Goal: Transaction & Acquisition: Purchase product/service

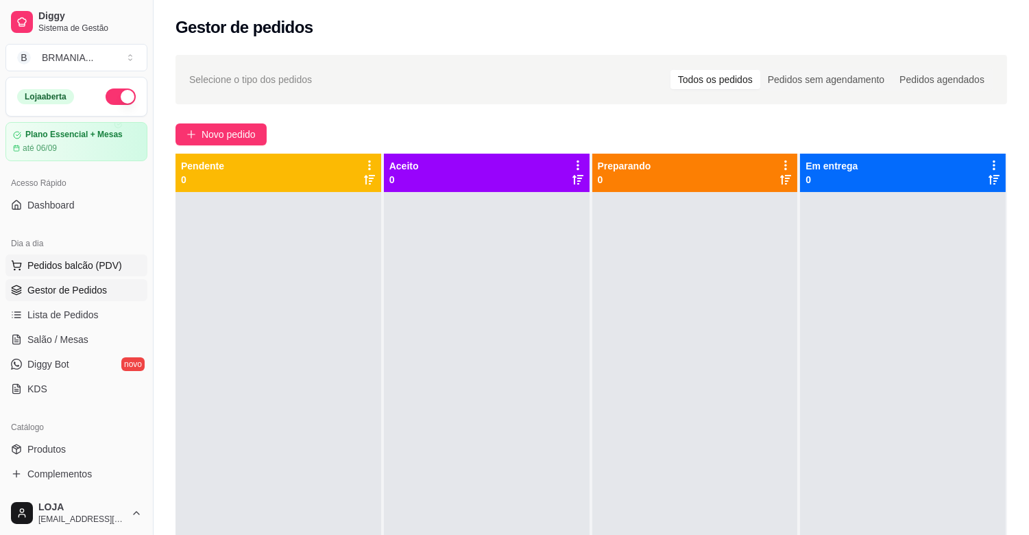
click at [79, 256] on button "Pedidos balcão (PDV)" at bounding box center [76, 265] width 142 height 22
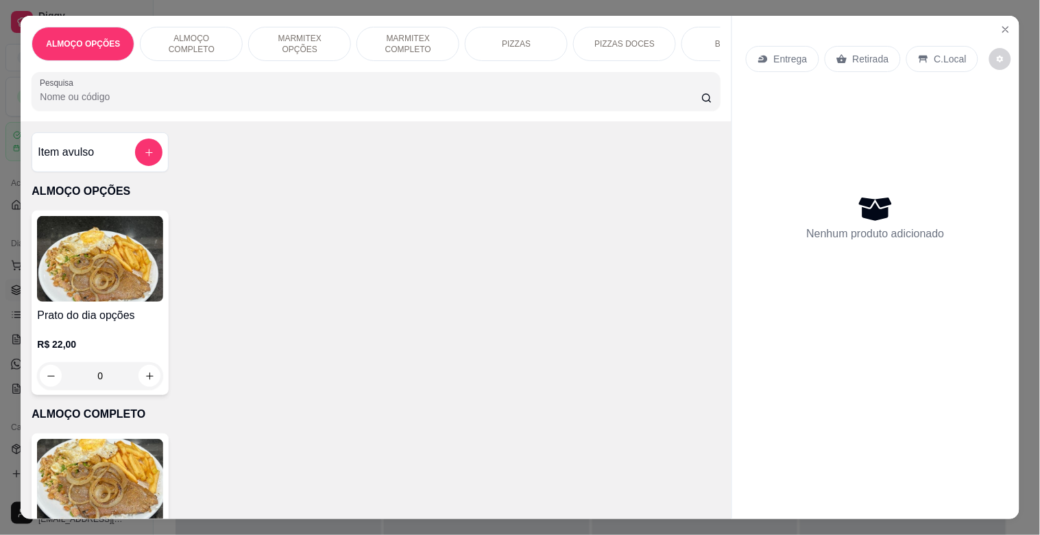
click at [717, 35] on div "ALMOÇO OPÇÕES ALMOÇO COMPLETO MARMITEX OPÇÕES MARMITEX COMPLETO PIZZAS PIZZAS D…" at bounding box center [376, 69] width 710 height 106
click at [708, 38] on div "BEBIDAS" at bounding box center [733, 44] width 103 height 34
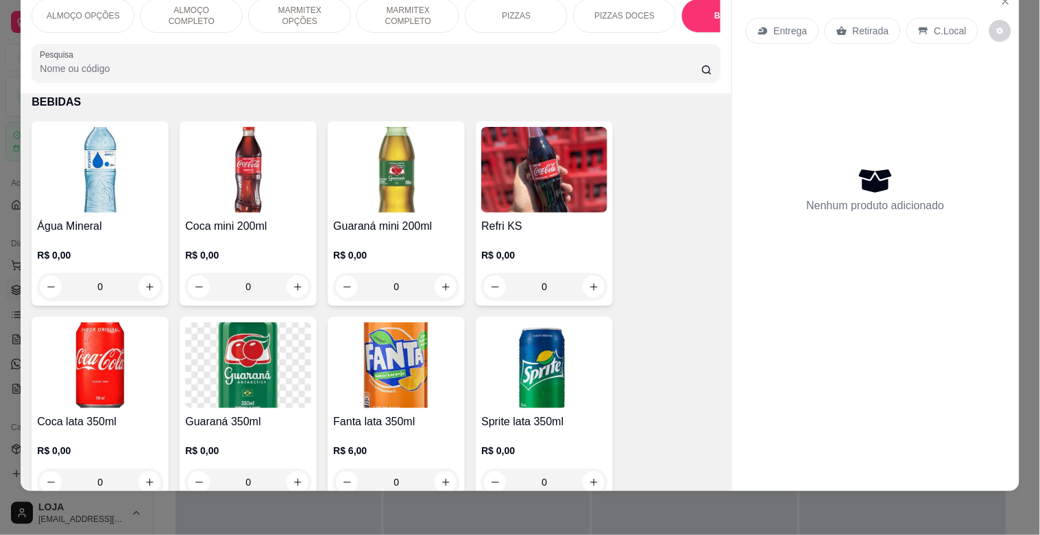
click at [117, 200] on img at bounding box center [100, 170] width 126 height 86
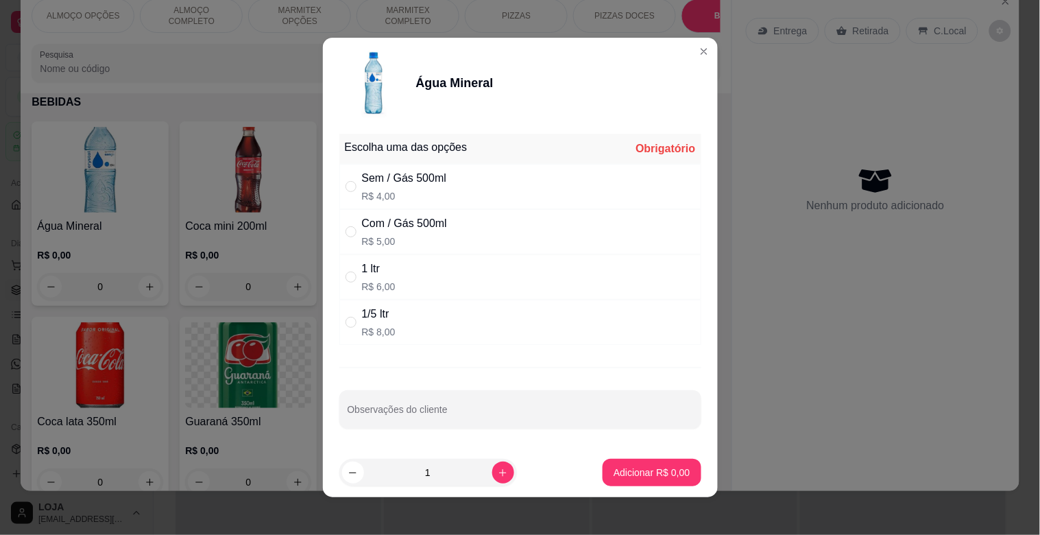
click at [416, 235] on p "R$ 5,00" at bounding box center [404, 242] width 85 height 14
click at [440, 276] on div "1 ltr R$ 6,00" at bounding box center [520, 276] width 362 height 45
radio input "false"
radio input "true"
click at [669, 462] on button "Adicionar R$ 6,00" at bounding box center [651, 472] width 95 height 27
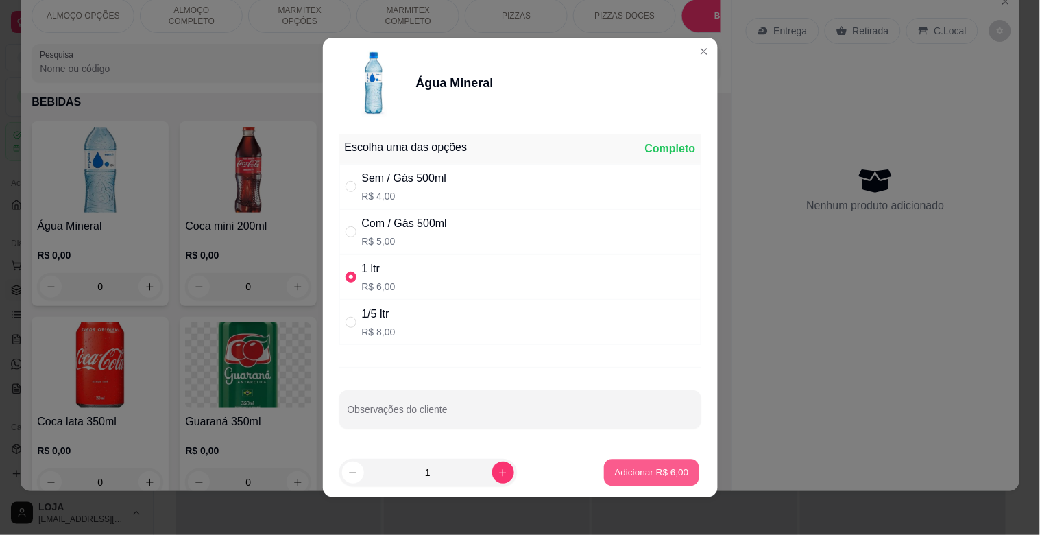
type input "1"
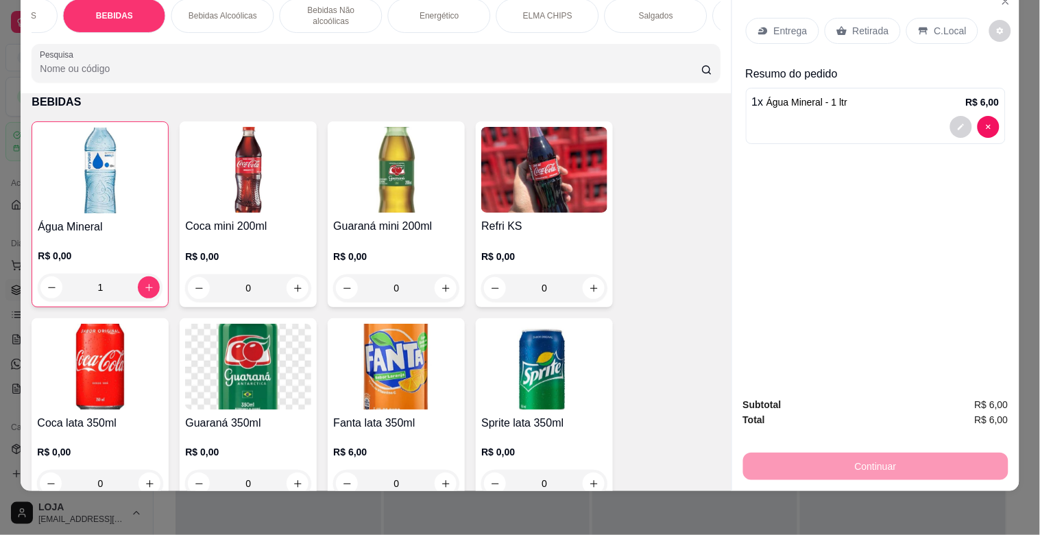
scroll to position [0, 869]
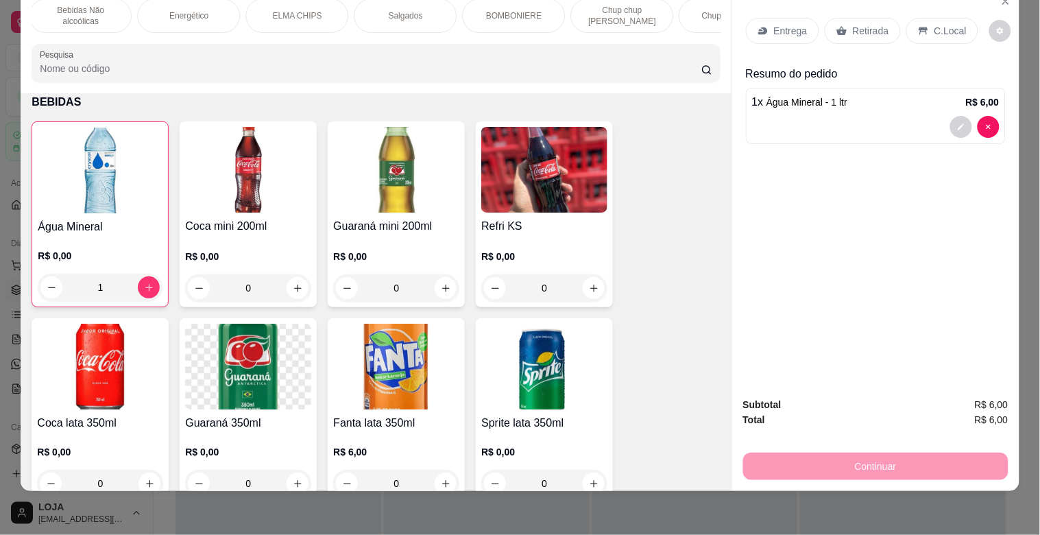
click at [486, 10] on p "BOMBONIERE" at bounding box center [514, 15] width 56 height 11
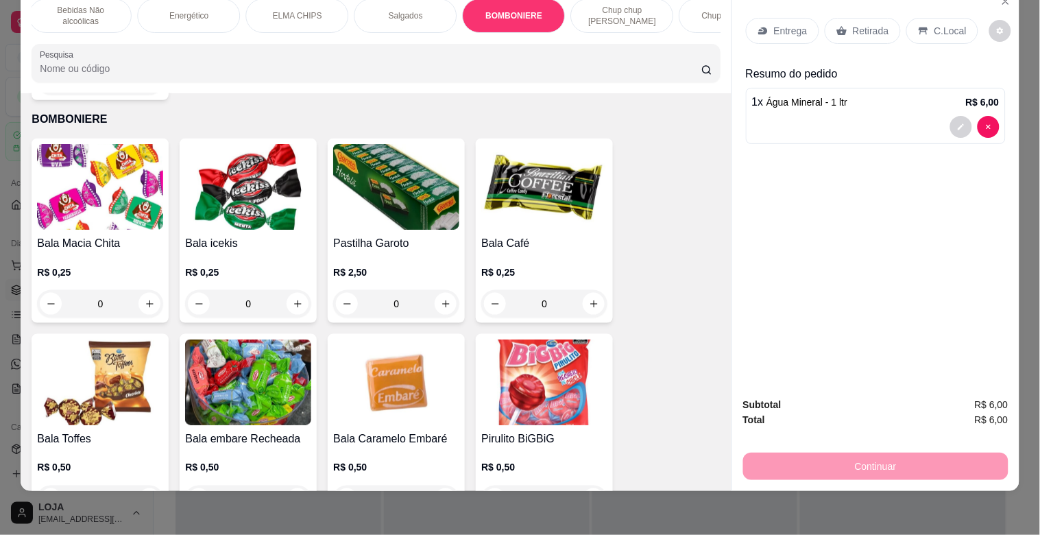
drag, startPoint x: 714, startPoint y: 299, endPoint x: 719, endPoint y: 311, distance: 12.6
click at [719, 311] on div "Item avulso ALMOÇO OPÇÕES Prato do dia opções R$ 22,00 0 ALMOÇO COMPLETO PF Com…" at bounding box center [376, 291] width 710 height 397
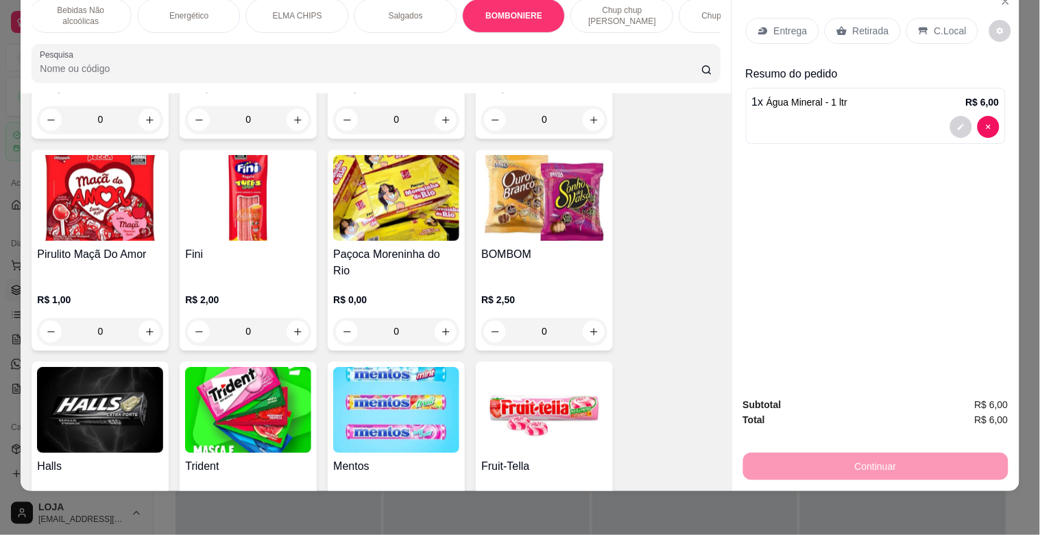
scroll to position [4801, 0]
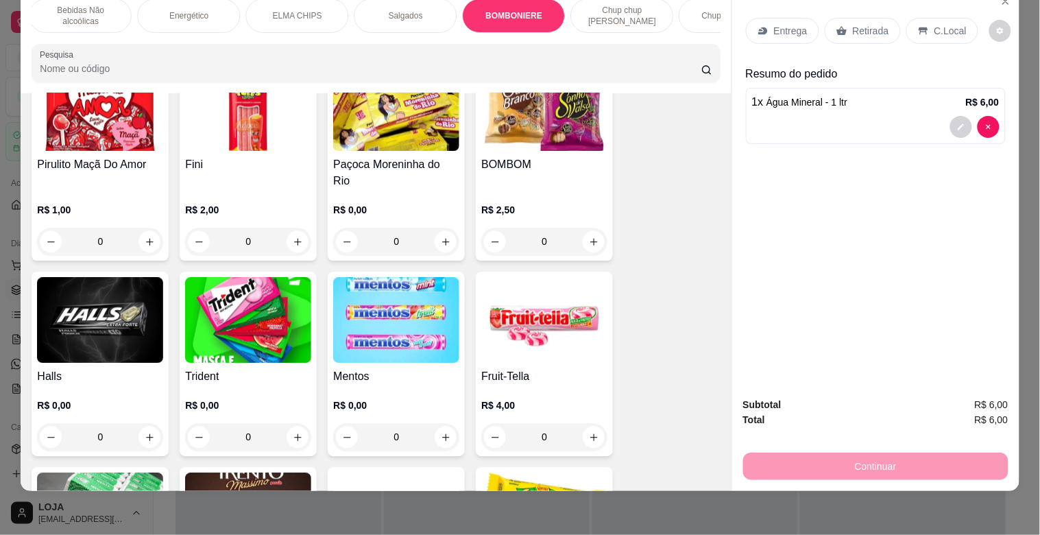
click at [103, 322] on img at bounding box center [100, 321] width 126 height 86
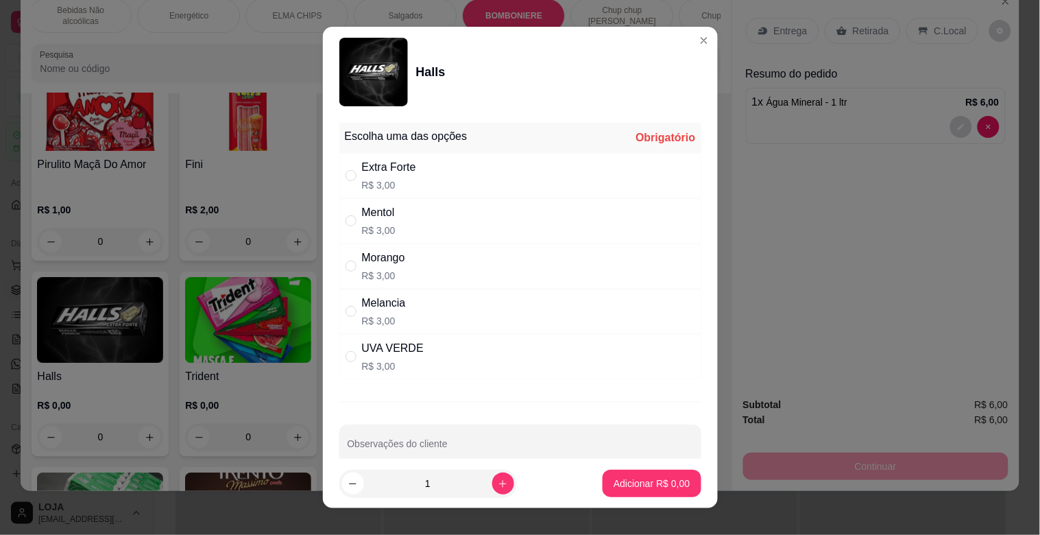
click at [380, 190] on p "R$ 3,00" at bounding box center [389, 185] width 54 height 14
radio input "true"
click at [618, 483] on p "Adicionar R$ 3,00" at bounding box center [652, 484] width 76 height 14
type input "1"
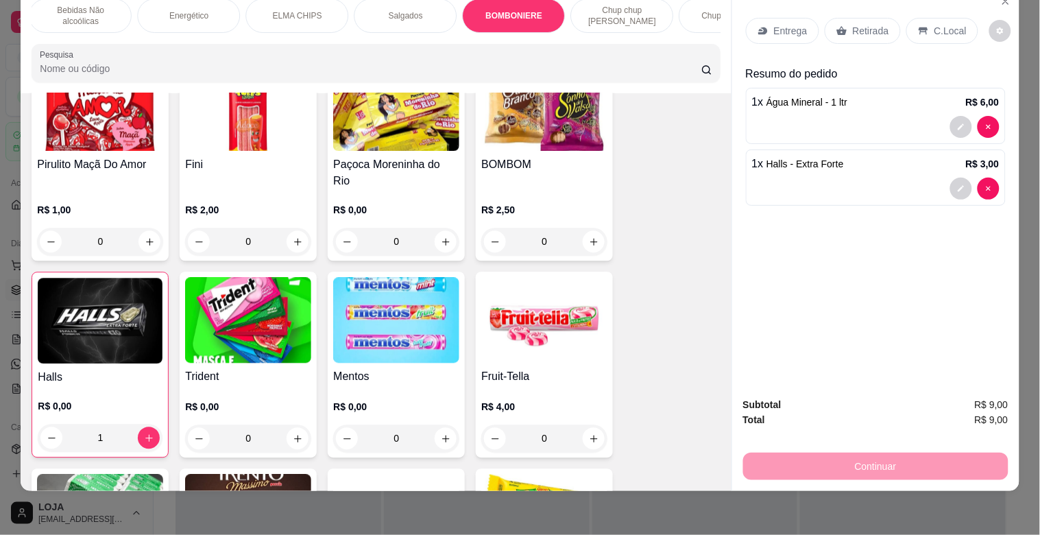
click at [838, 27] on icon at bounding box center [842, 31] width 10 height 9
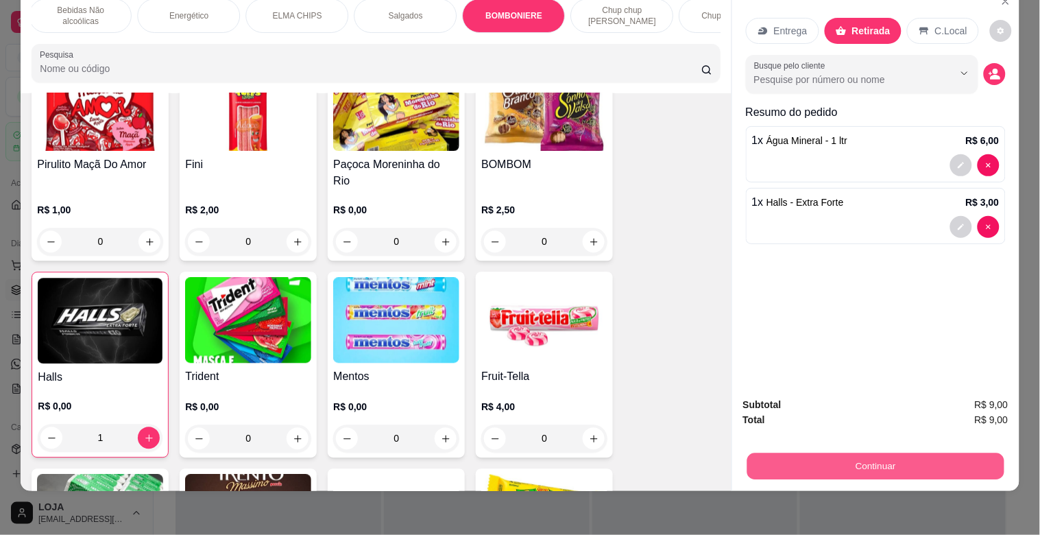
click at [959, 454] on button "Continuar" at bounding box center [875, 466] width 257 height 27
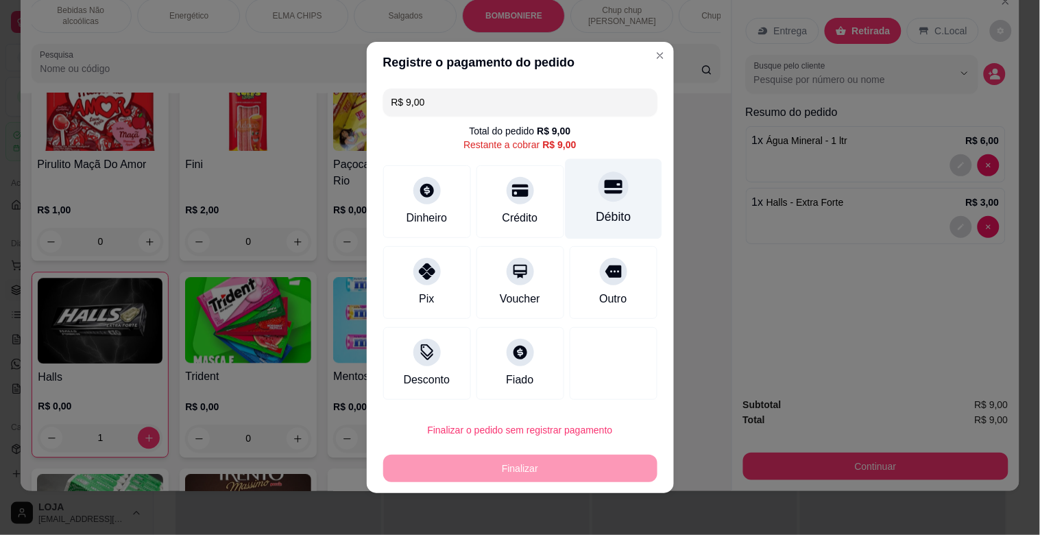
click at [565, 213] on div "Débito" at bounding box center [613, 199] width 97 height 80
type input "R$ 0,00"
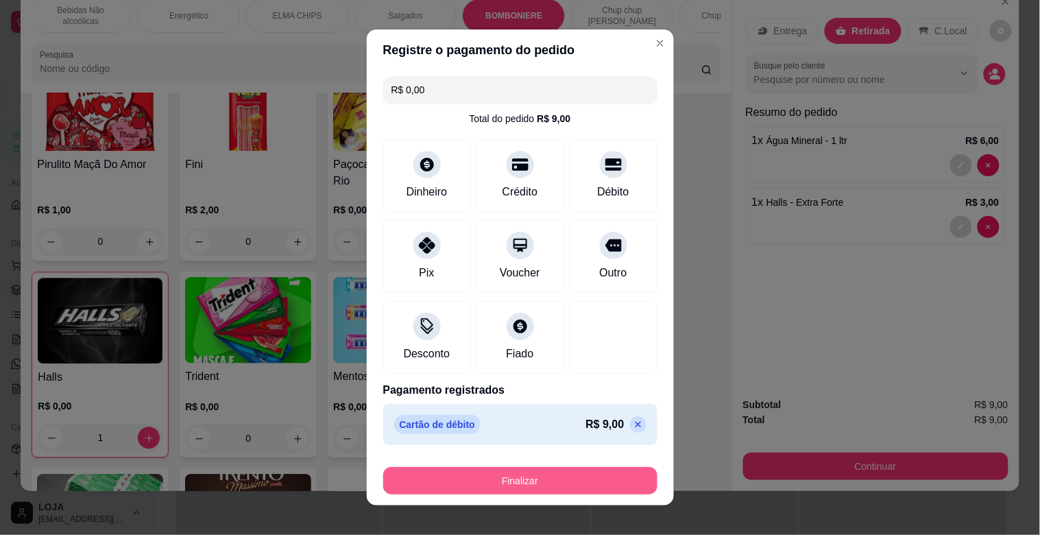
click at [607, 475] on button "Finalizar" at bounding box center [520, 480] width 274 height 27
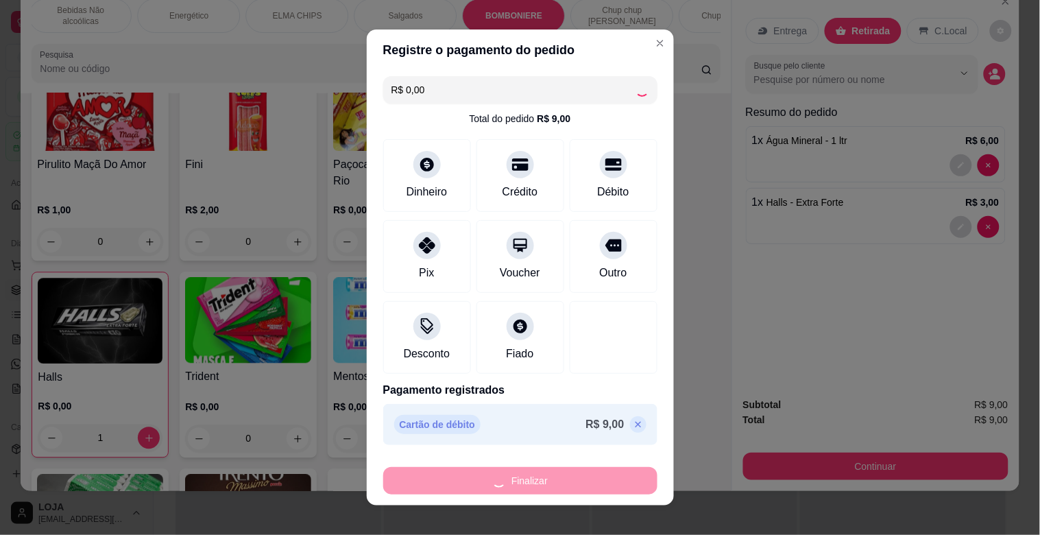
type input "0"
type input "-R$ 9,00"
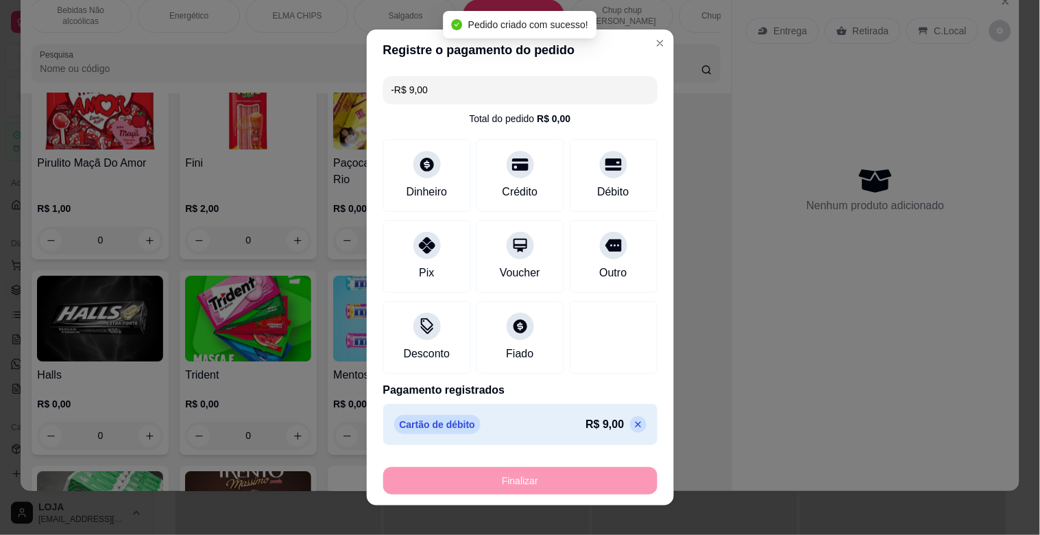
scroll to position [4800, 0]
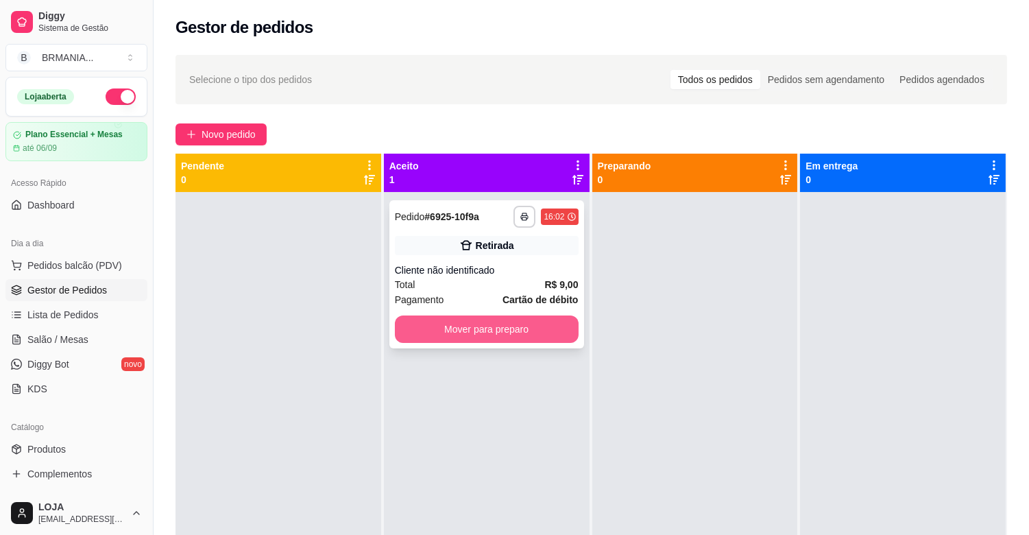
click at [457, 323] on button "Mover para preparo" at bounding box center [487, 328] width 184 height 27
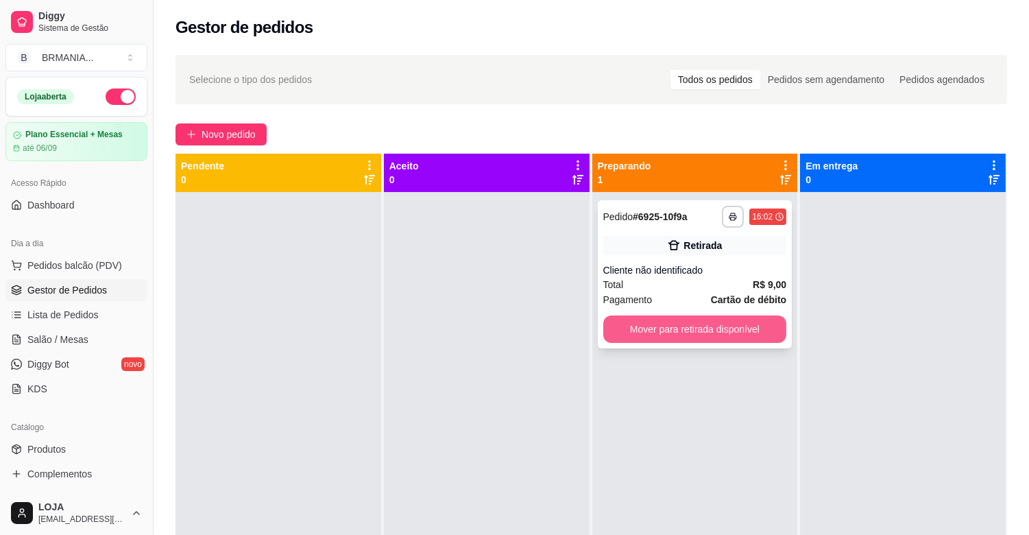
click at [771, 337] on button "Mover para retirada disponível" at bounding box center [695, 328] width 184 height 27
click at [771, 337] on div "Mover para retirada disponível" at bounding box center [695, 328] width 184 height 27
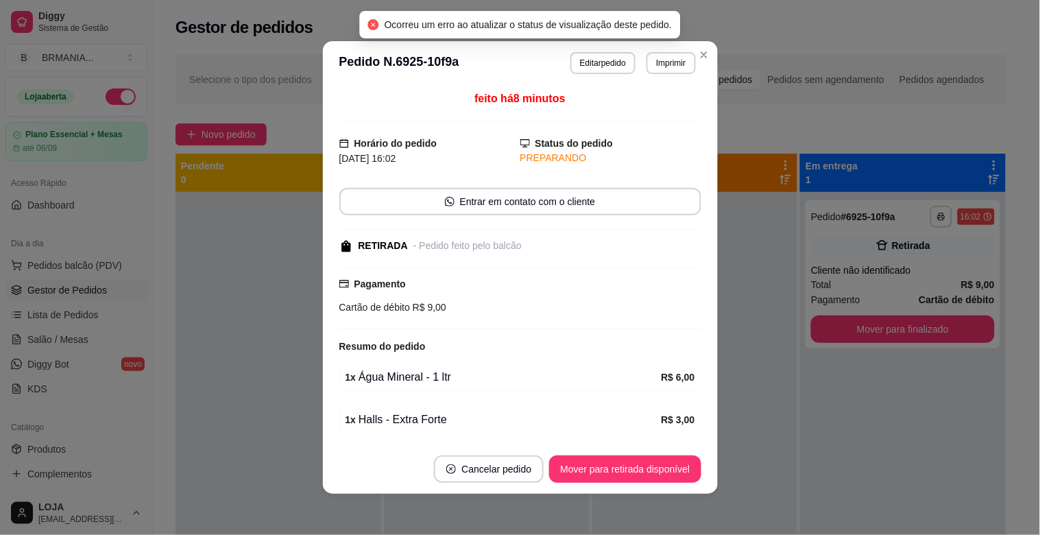
click at [613, 487] on footer "Cancelar pedido Mover para retirada disponível" at bounding box center [520, 468] width 395 height 49
click at [609, 481] on button "Mover para retirada disponível" at bounding box center [625, 468] width 152 height 27
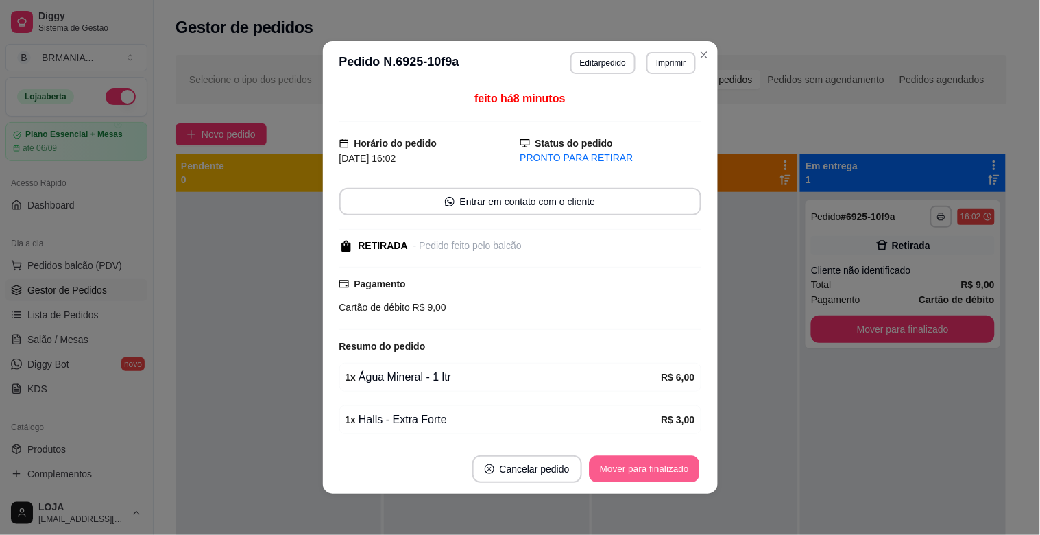
click at [675, 471] on button "Mover para finalizado" at bounding box center [644, 469] width 110 height 27
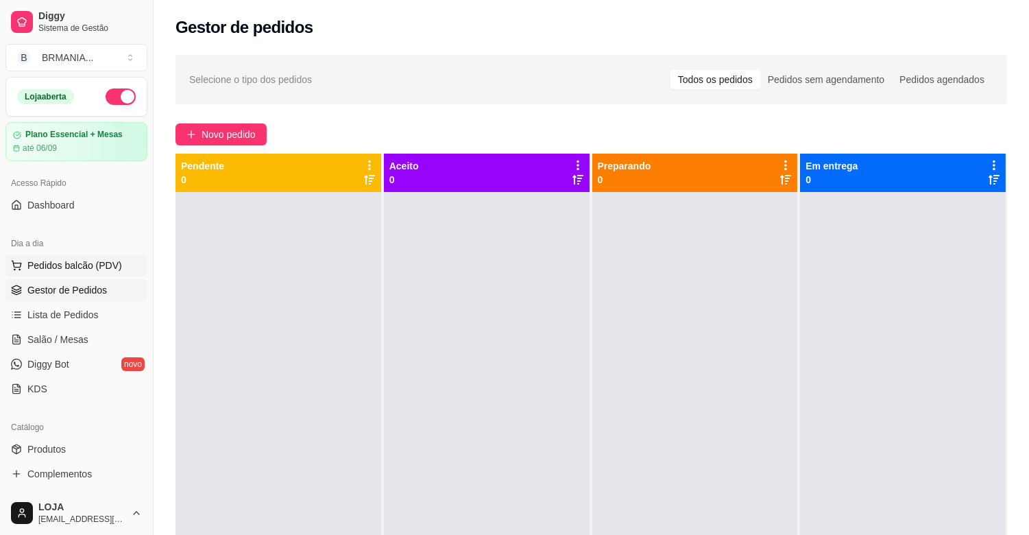
click at [95, 269] on span "Pedidos balcão (PDV)" at bounding box center [74, 266] width 95 height 14
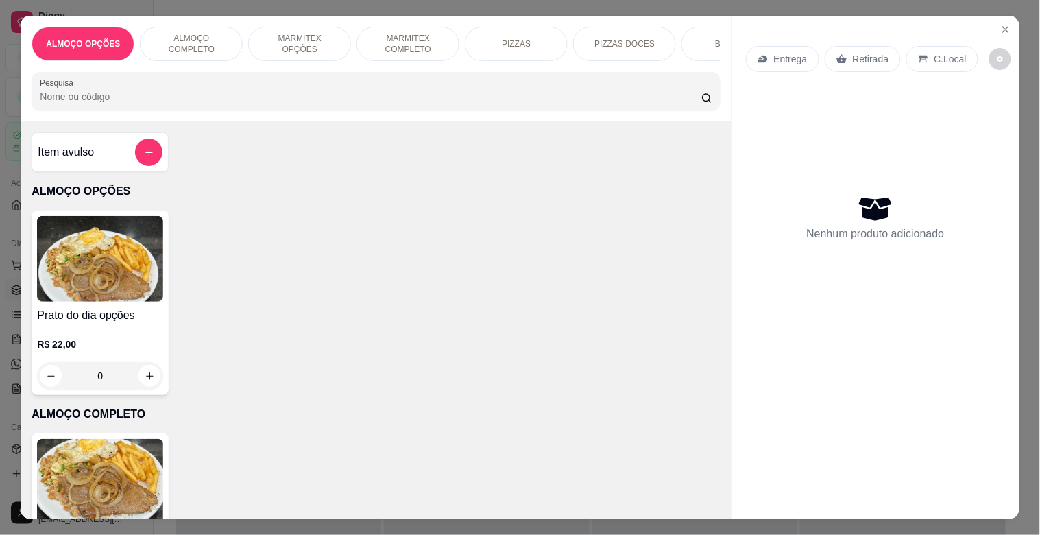
click at [682, 33] on div "BEBIDAS" at bounding box center [733, 44] width 103 height 34
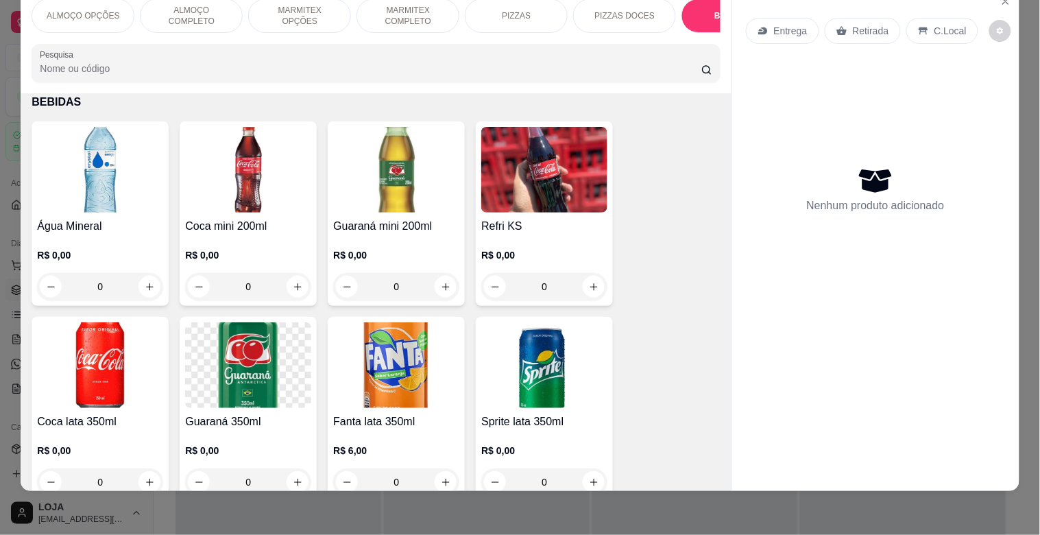
click at [576, 174] on img at bounding box center [544, 170] width 126 height 86
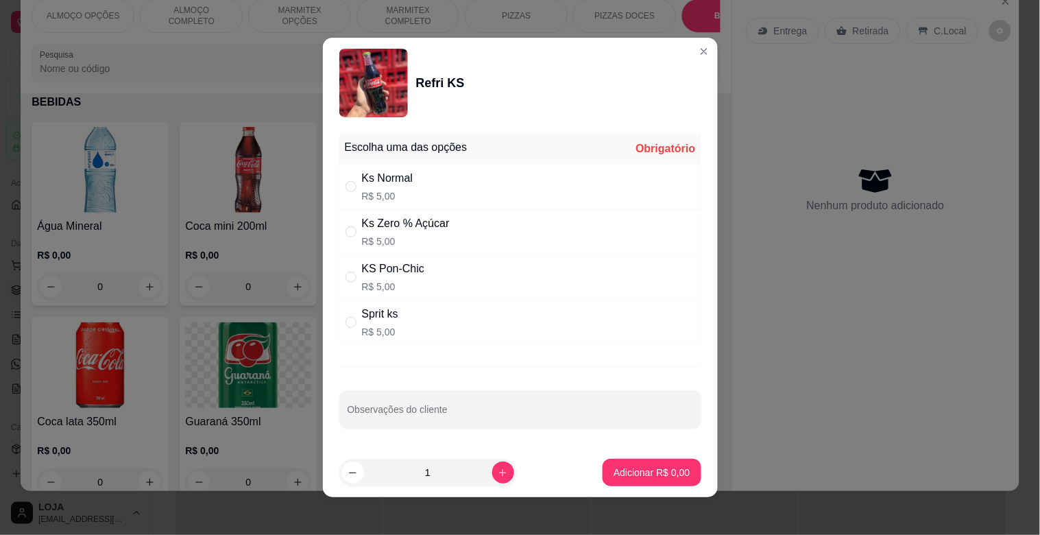
click at [421, 193] on div "Ks Normal R$ 5,00" at bounding box center [520, 186] width 362 height 45
radio input "true"
click at [641, 475] on p "Adicionar R$ 5,00" at bounding box center [652, 472] width 74 height 13
type input "1"
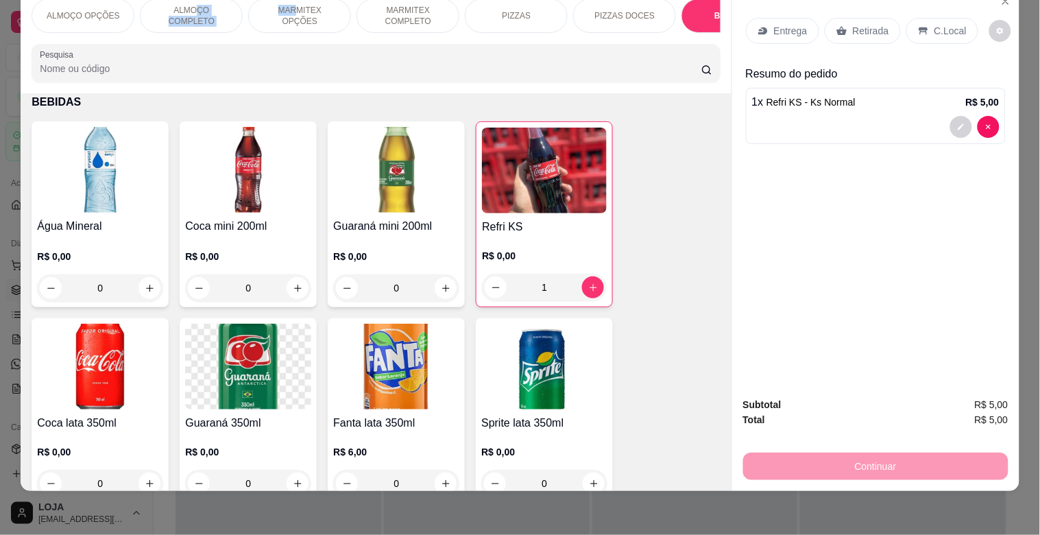
drag, startPoint x: 169, startPoint y: 21, endPoint x: 272, endPoint y: 31, distance: 104.0
click at [274, 32] on div "ALMOÇO OPÇÕES ALMOÇO COMPLETO MARMITEX OPÇÕES MARMITEX COMPLETO PIZZAS PIZZAS D…" at bounding box center [376, 16] width 688 height 34
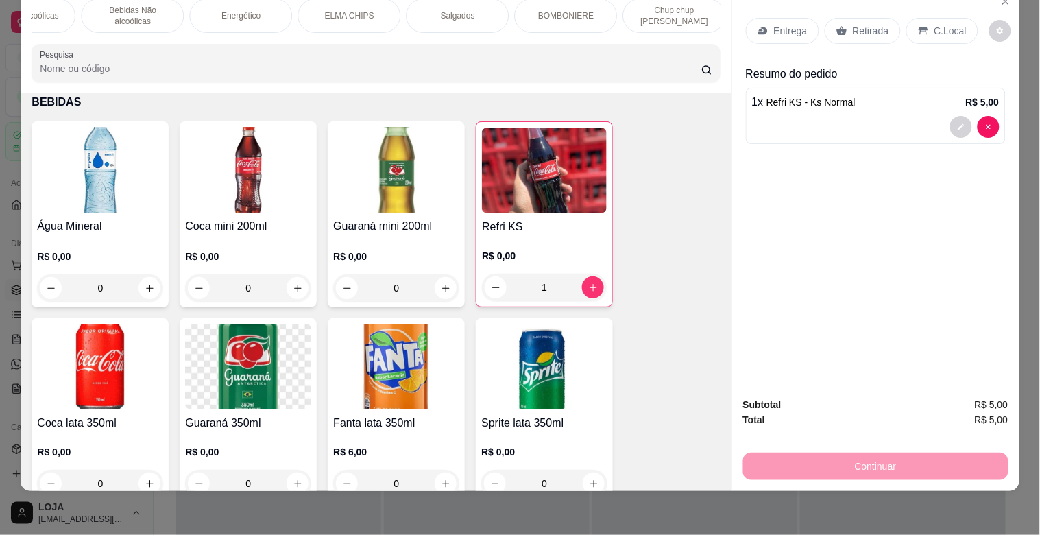
click at [449, 10] on p "Salgados" at bounding box center [457, 15] width 34 height 11
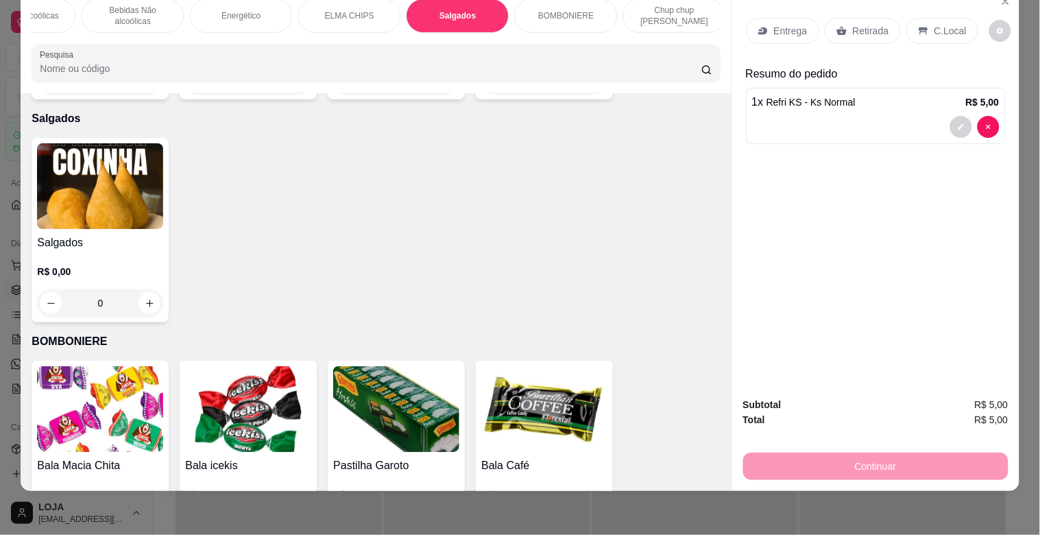
click at [97, 178] on img at bounding box center [100, 186] width 126 height 86
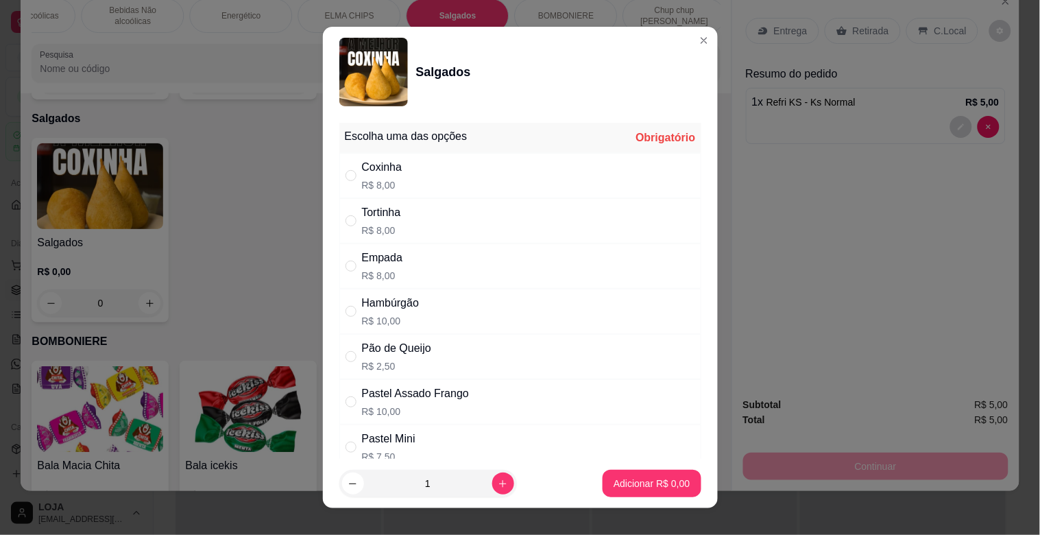
scroll to position [21, 0]
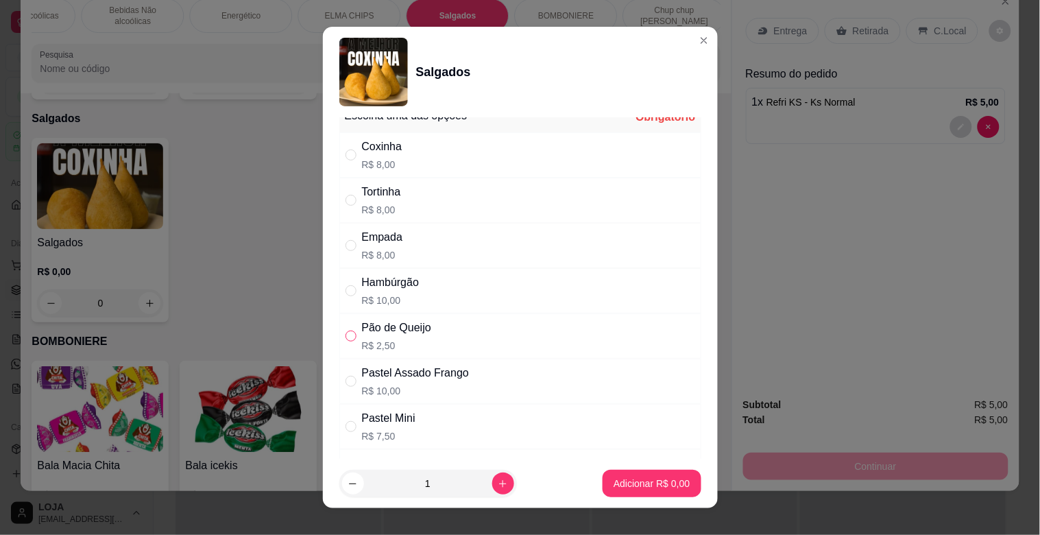
click at [346, 334] on input "" at bounding box center [351, 336] width 11 height 11
radio input "true"
click at [498, 487] on icon "increase-product-quantity" at bounding box center [503, 484] width 10 height 10
type input "2"
click at [614, 483] on p "Adicionar R$ 5,00" at bounding box center [652, 484] width 76 height 14
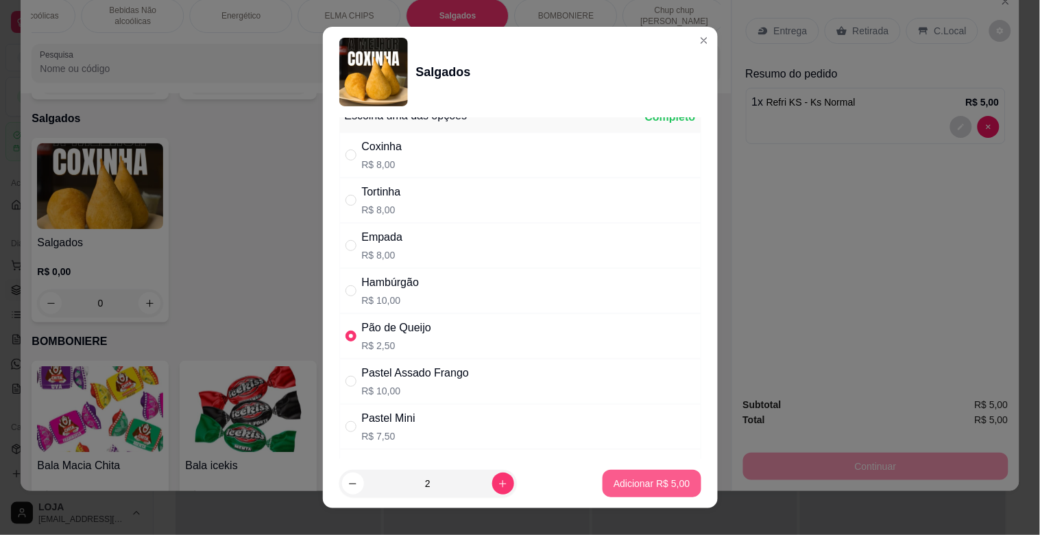
click at [605, 483] on div "ALMOÇO OPÇÕES ALMOÇO COMPLETO MARMITEX OPÇÕES MARMITEX COMPLETO PIZZAS PIZZAS D…" at bounding box center [520, 267] width 1040 height 535
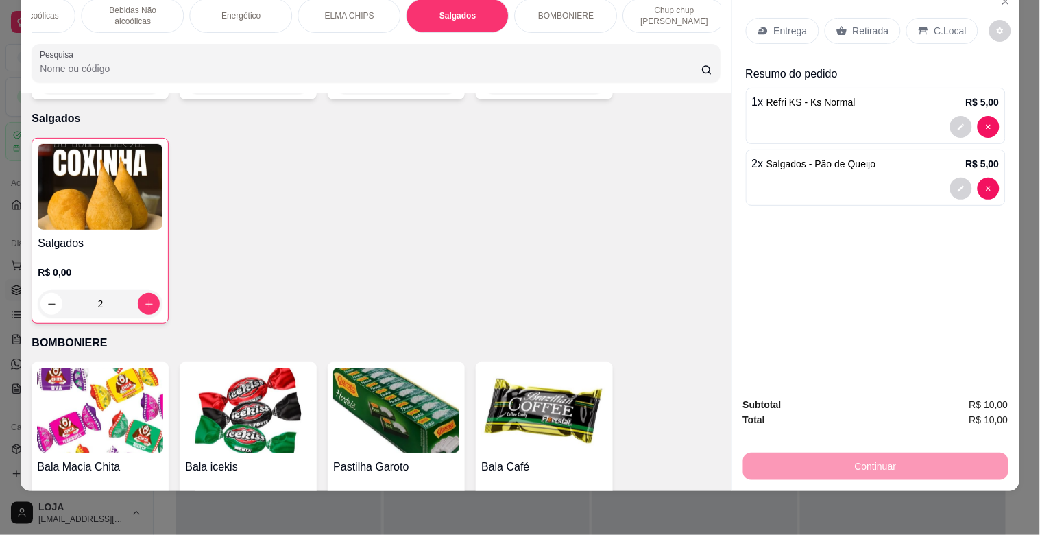
type input "2"
click at [853, 24] on p "Retirada" at bounding box center [871, 31] width 36 height 14
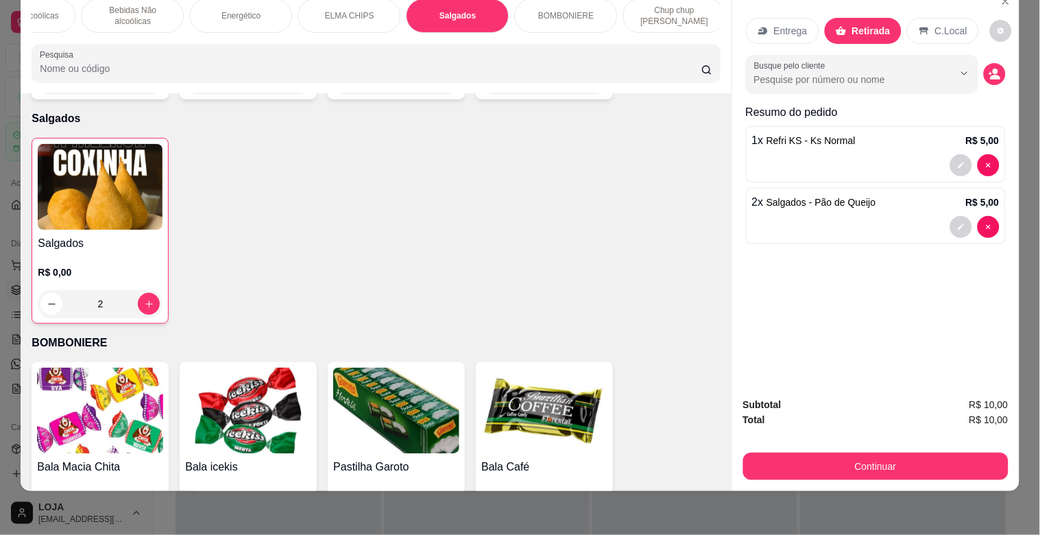
click at [960, 21] on div "C.Local" at bounding box center [943, 31] width 72 height 26
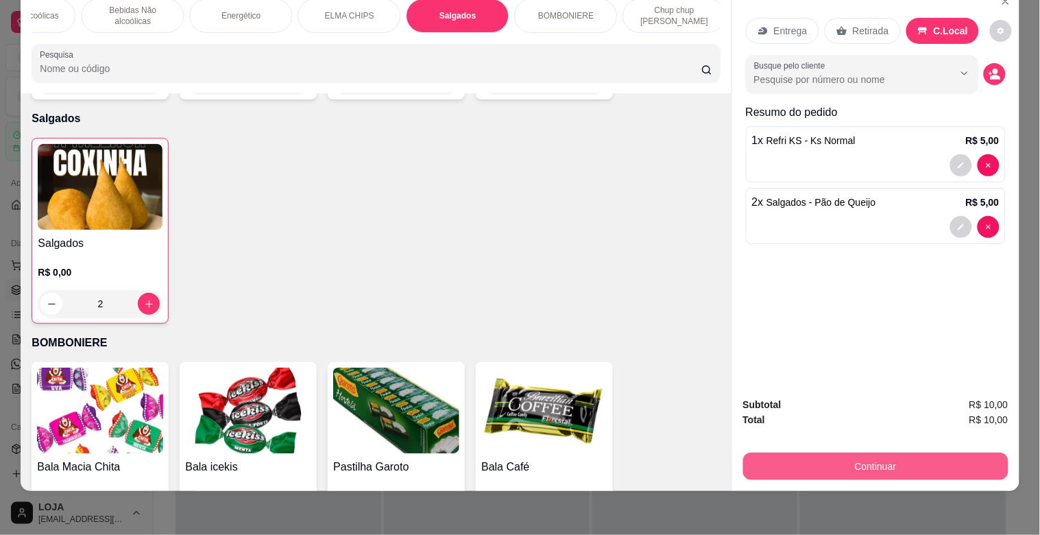
click at [951, 462] on button "Continuar" at bounding box center [875, 466] width 265 height 27
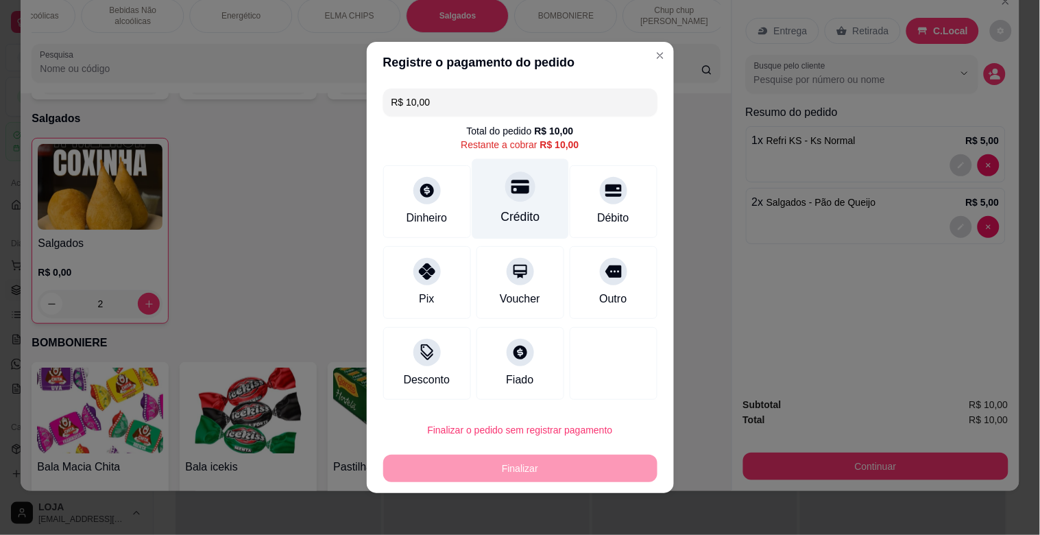
click at [501, 214] on div "Crédito" at bounding box center [520, 217] width 39 height 18
type input "R$ 0,00"
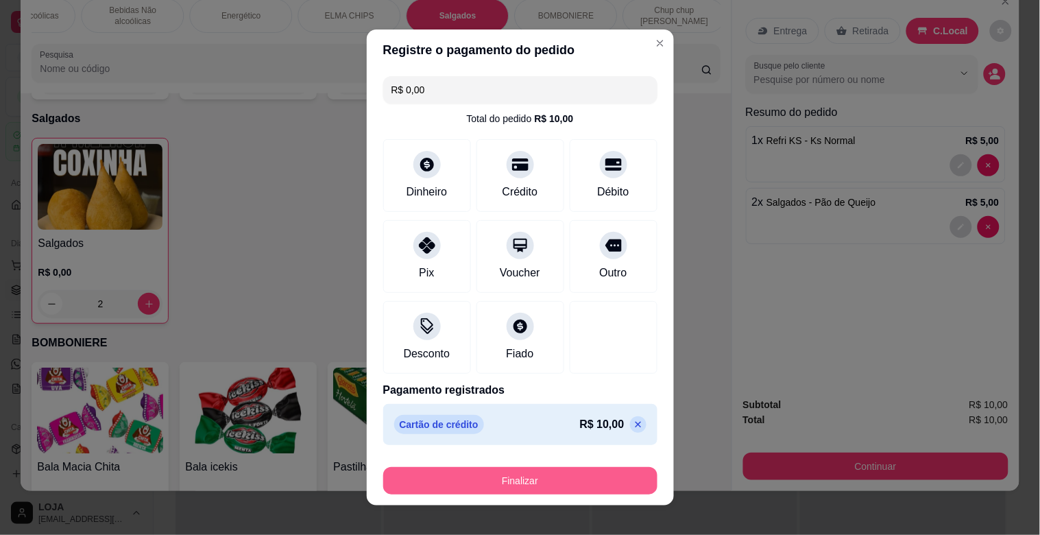
click at [577, 488] on button "Finalizar" at bounding box center [520, 480] width 274 height 27
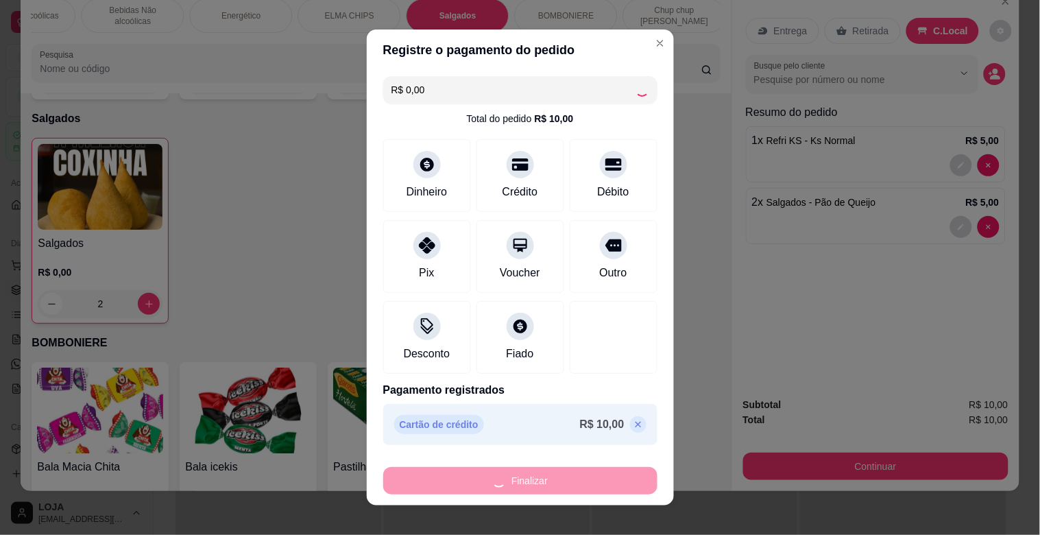
type input "0"
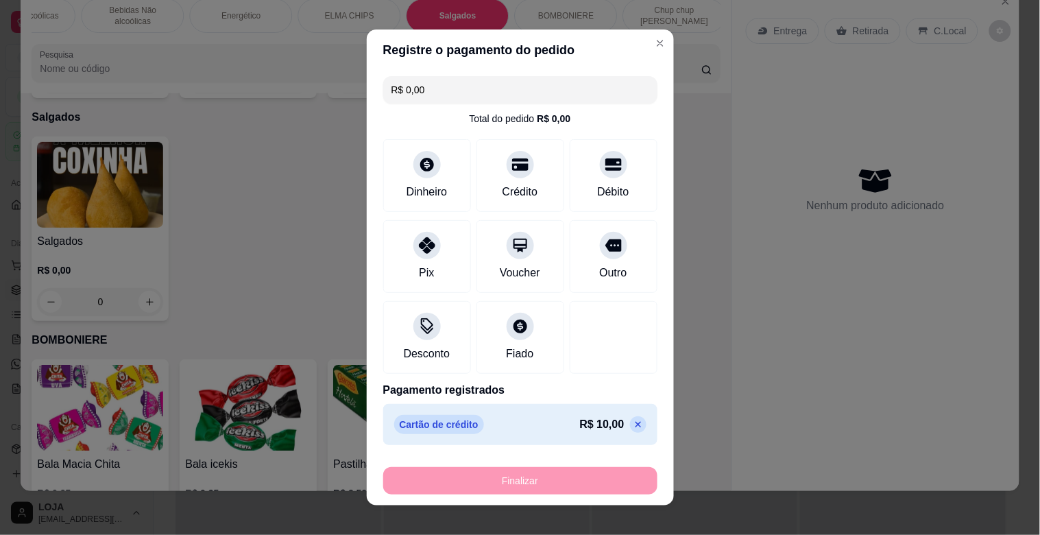
type input "-R$ 10,00"
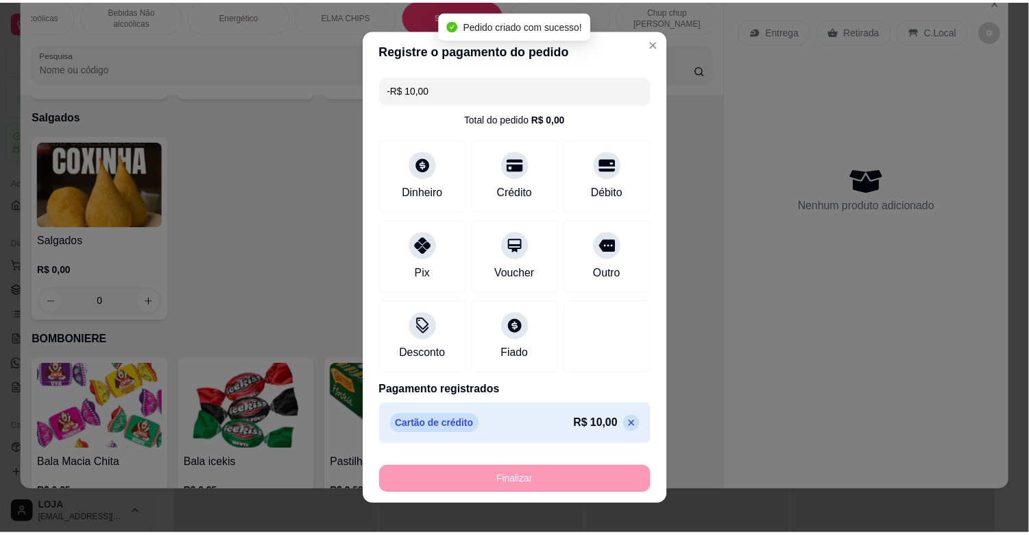
scroll to position [4109, 0]
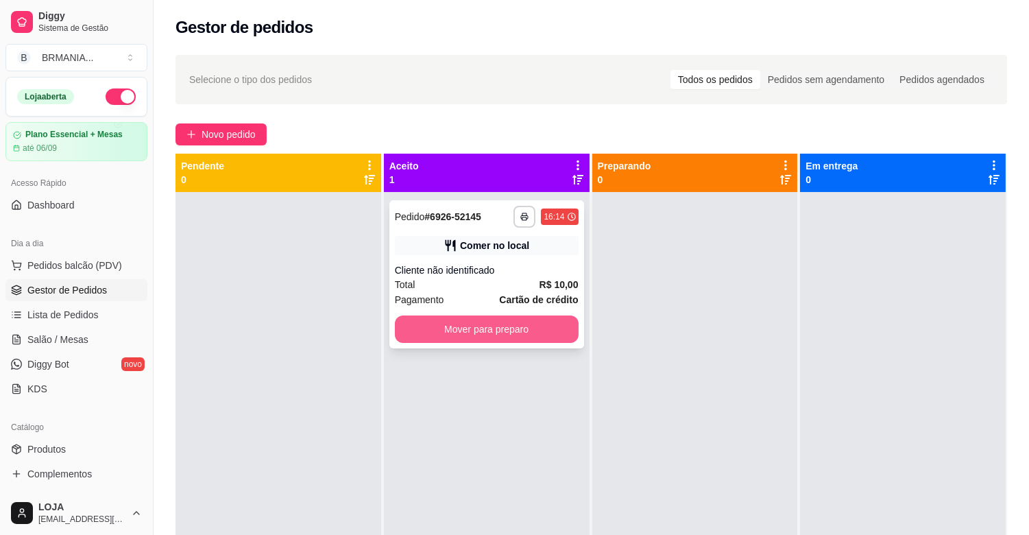
click at [458, 318] on button "Mover para preparo" at bounding box center [487, 328] width 184 height 27
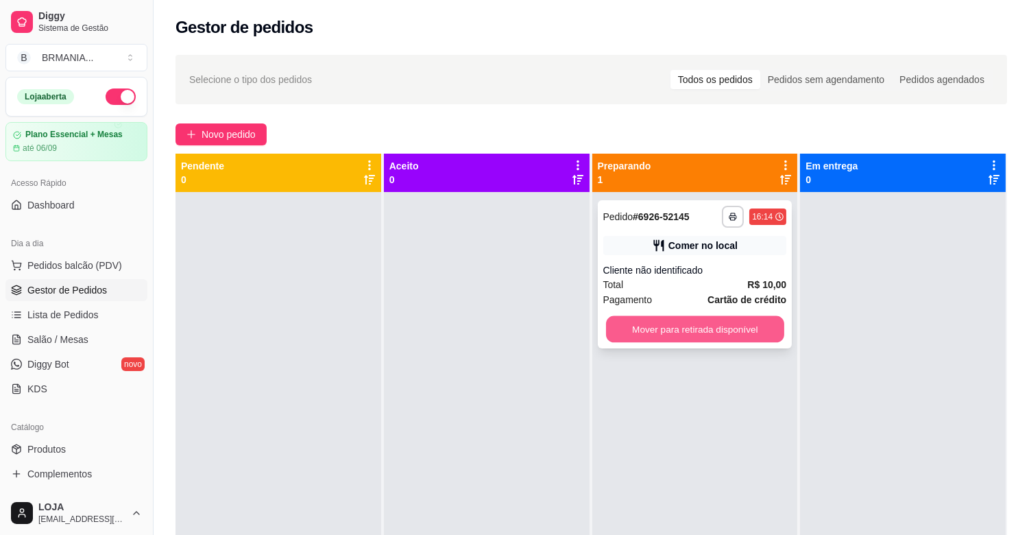
click at [650, 317] on button "Mover para retirada disponível" at bounding box center [695, 329] width 178 height 27
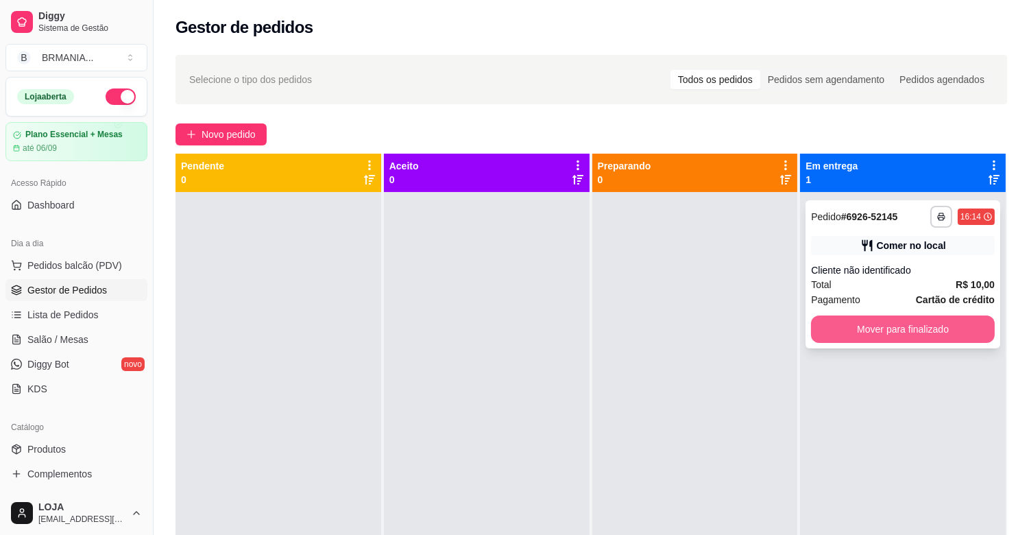
click at [839, 338] on button "Mover para finalizado" at bounding box center [903, 328] width 184 height 27
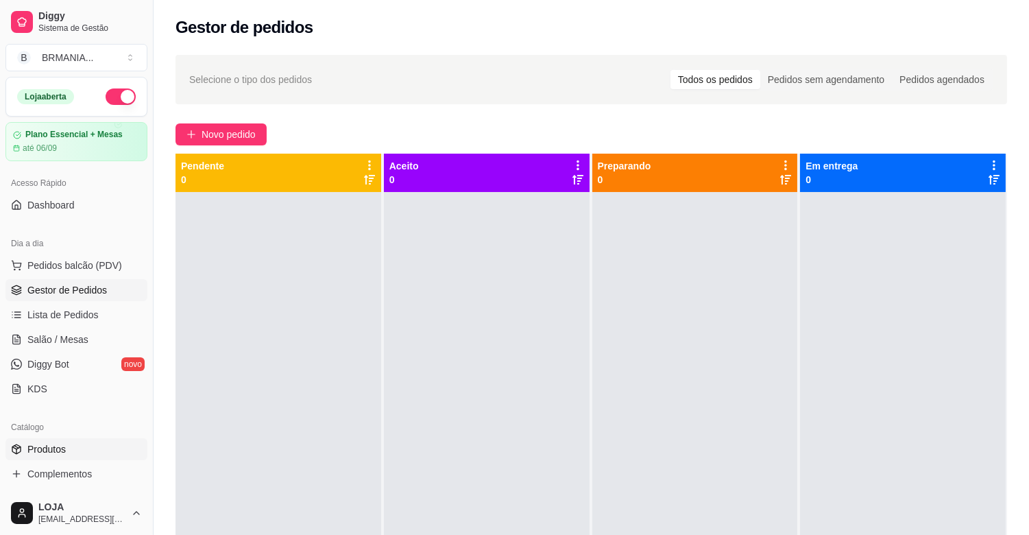
click at [94, 446] on link "Produtos" at bounding box center [76, 449] width 142 height 22
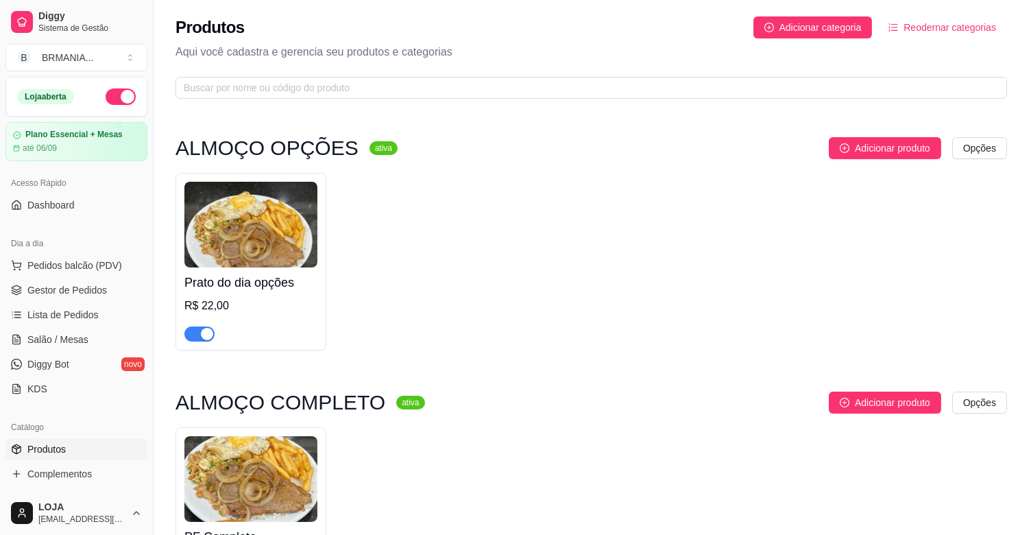
click at [195, 334] on span "button" at bounding box center [199, 333] width 30 height 15
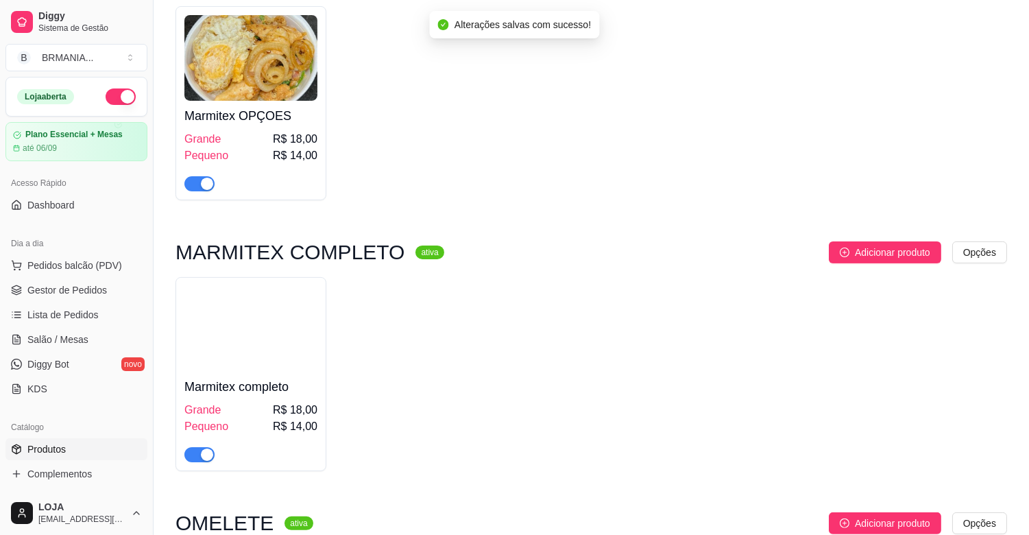
scroll to position [1292, 0]
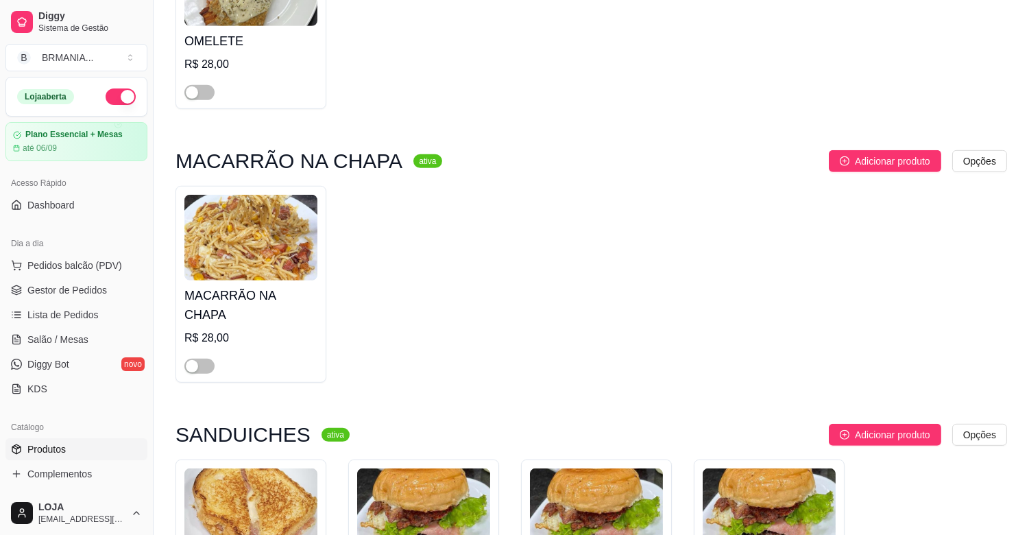
drag, startPoint x: 1029, startPoint y: 75, endPoint x: 1027, endPoint y: 65, distance: 10.5
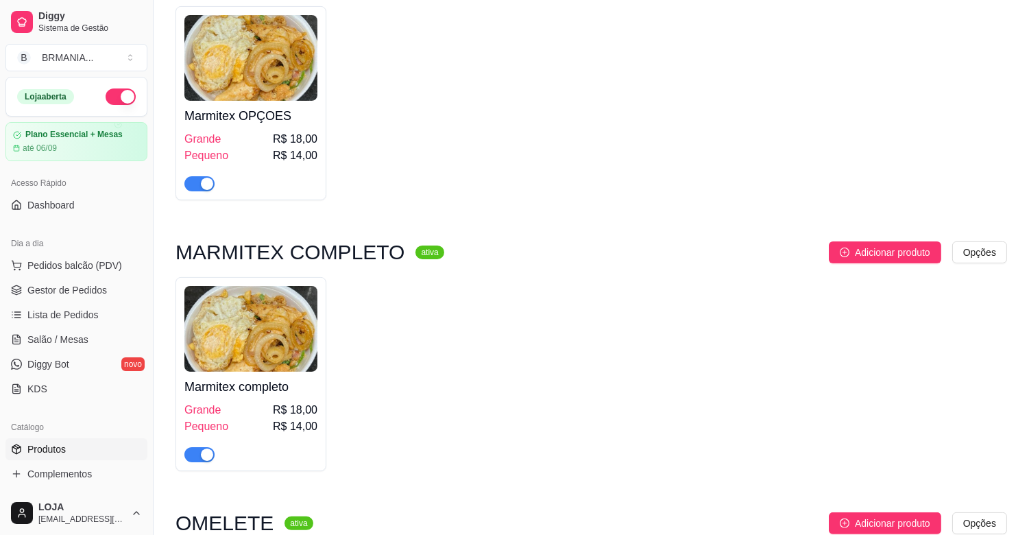
scroll to position [636, 0]
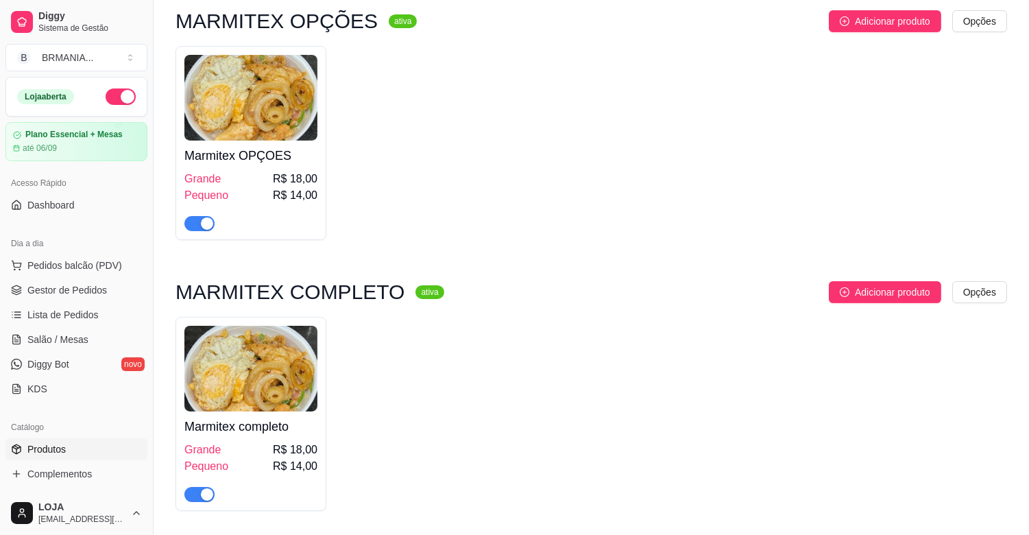
click at [189, 222] on span "button" at bounding box center [199, 223] width 30 height 15
click at [190, 494] on span "button" at bounding box center [199, 494] width 30 height 15
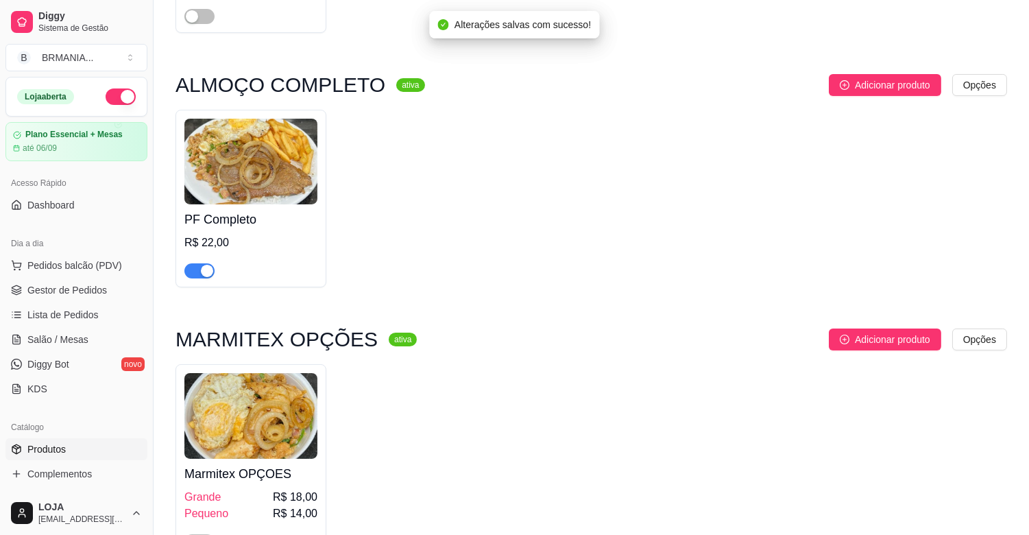
scroll to position [139, 0]
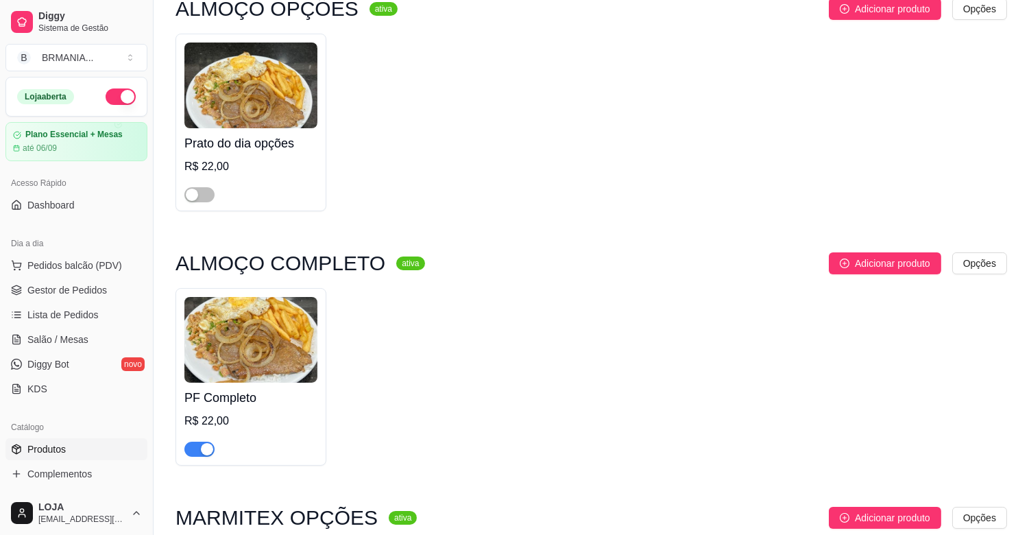
click at [192, 454] on span "button" at bounding box center [199, 449] width 30 height 15
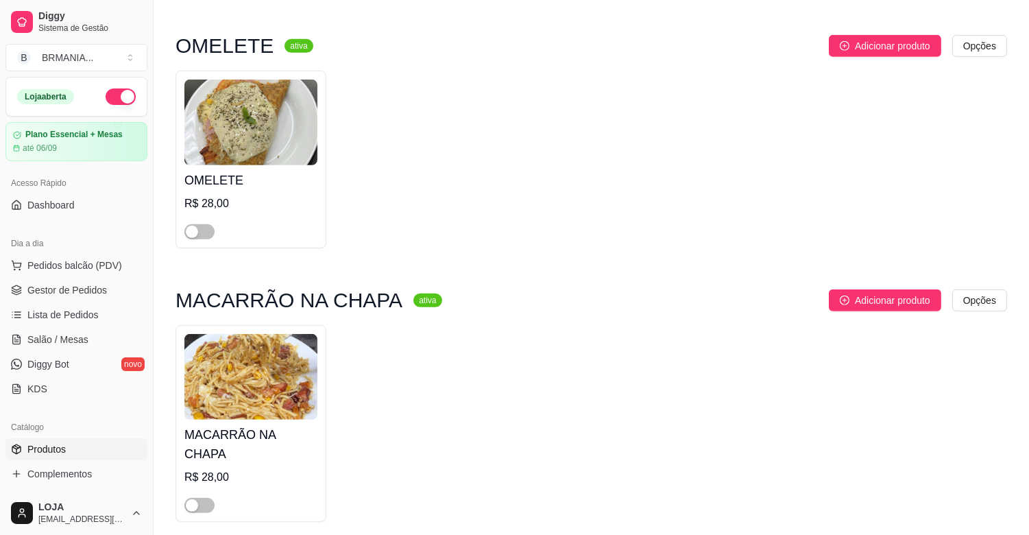
scroll to position [1192, 0]
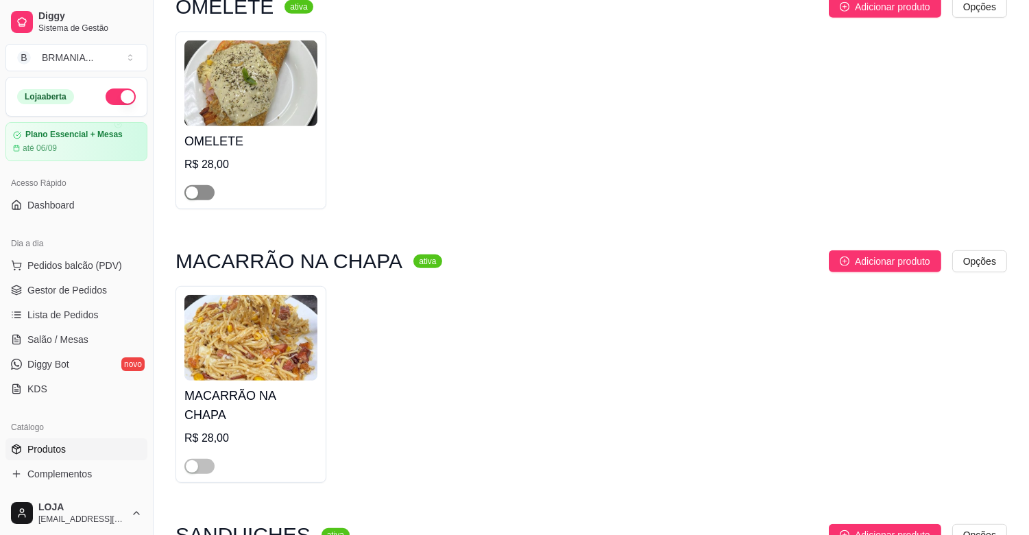
click at [187, 195] on div "button" at bounding box center [192, 193] width 12 height 12
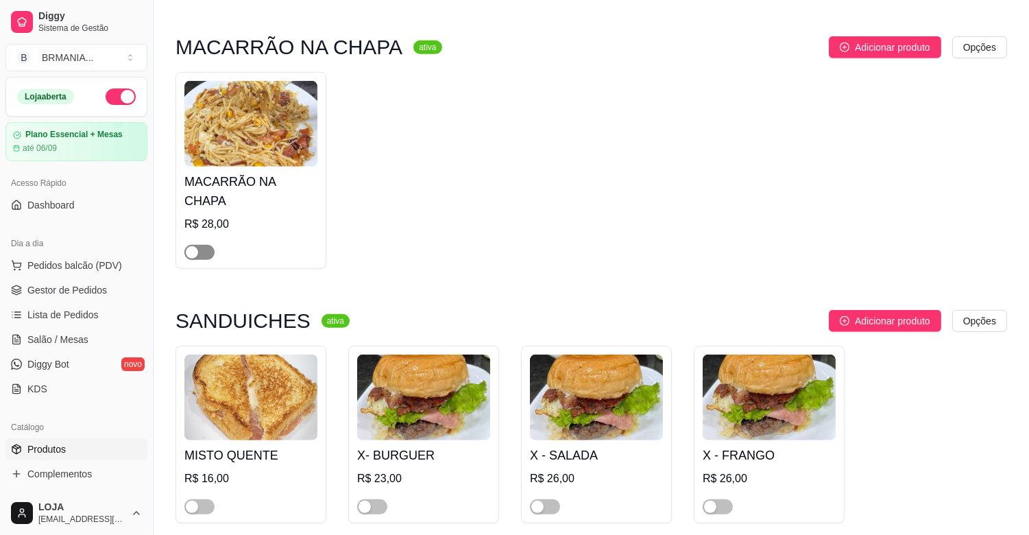
click at [200, 245] on span "button" at bounding box center [199, 252] width 30 height 15
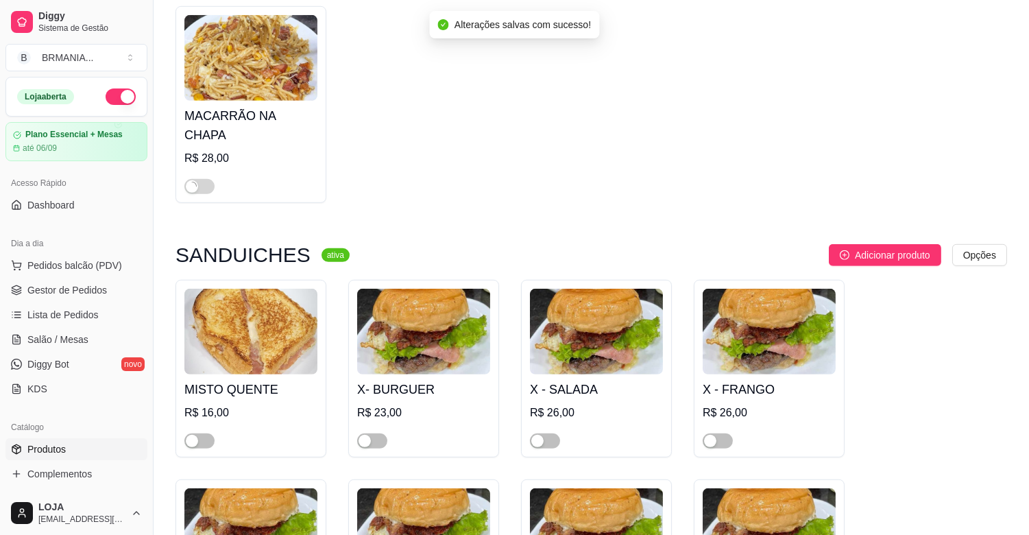
scroll to position [1527, 0]
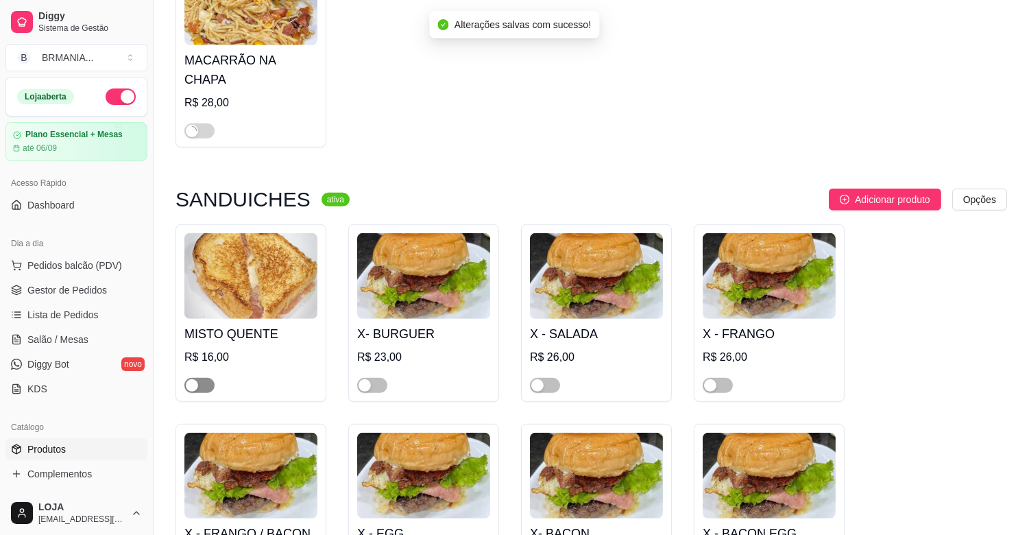
click at [191, 379] on div "button" at bounding box center [192, 385] width 12 height 12
click at [369, 379] on div "button" at bounding box center [365, 385] width 12 height 12
click at [542, 379] on div "button" at bounding box center [537, 385] width 12 height 12
drag, startPoint x: 710, startPoint y: 372, endPoint x: 704, endPoint y: 371, distance: 7.0
click at [711, 379] on div "button" at bounding box center [710, 385] width 12 height 12
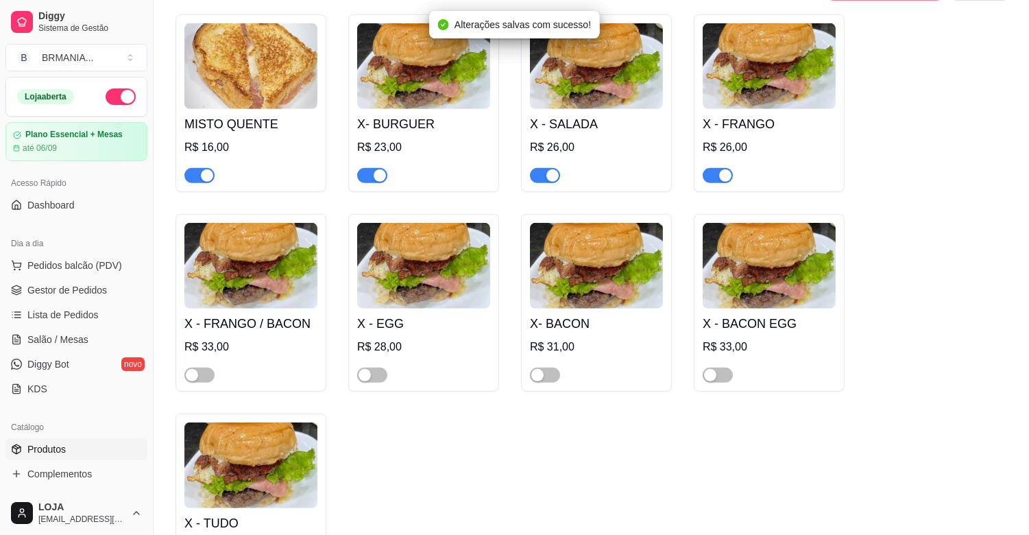
scroll to position [1740, 0]
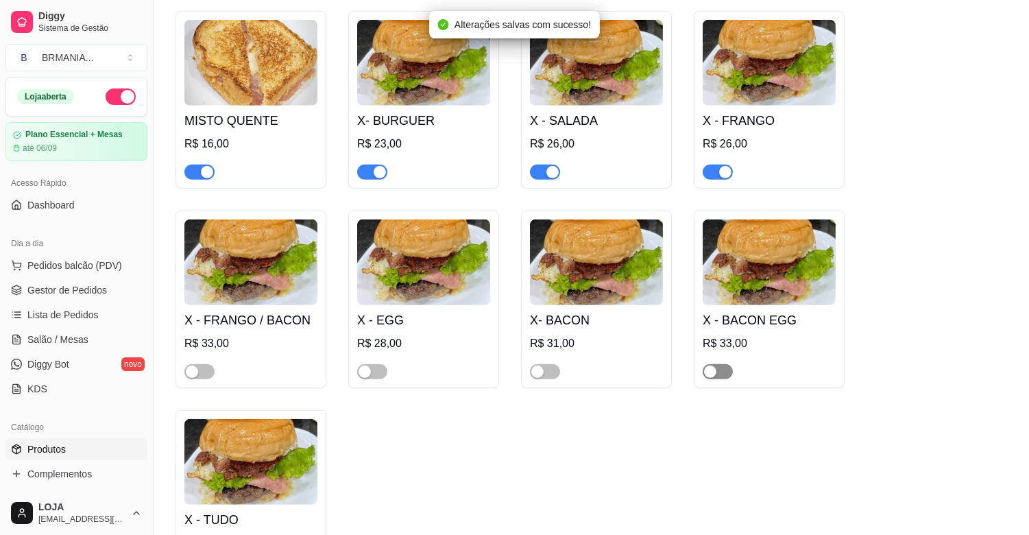
click at [717, 364] on span "button" at bounding box center [718, 371] width 30 height 15
click at [557, 364] on span "button" at bounding box center [545, 371] width 30 height 15
click at [378, 364] on span "button" at bounding box center [372, 371] width 30 height 15
click at [195, 364] on span "button" at bounding box center [199, 371] width 30 height 15
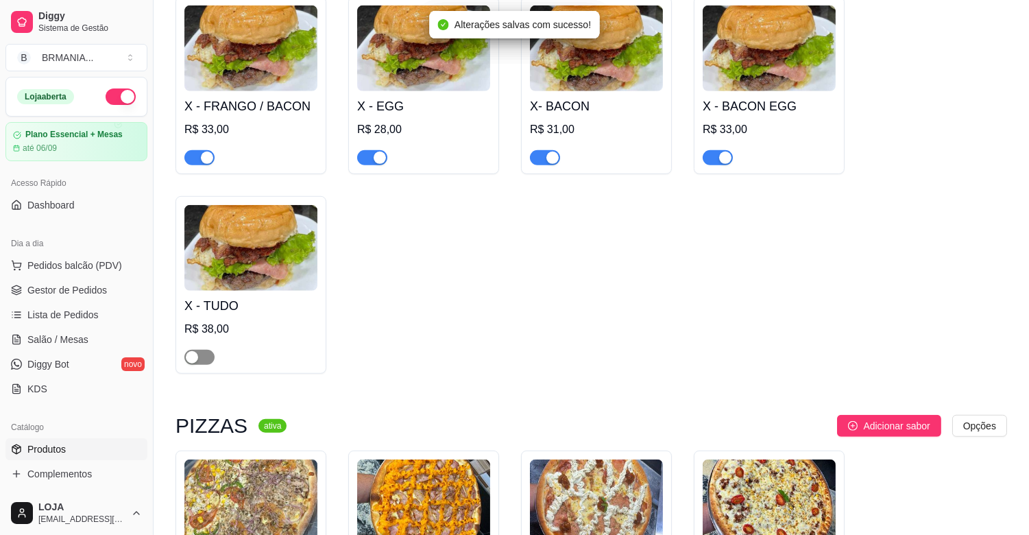
click at [203, 350] on span "button" at bounding box center [199, 357] width 30 height 15
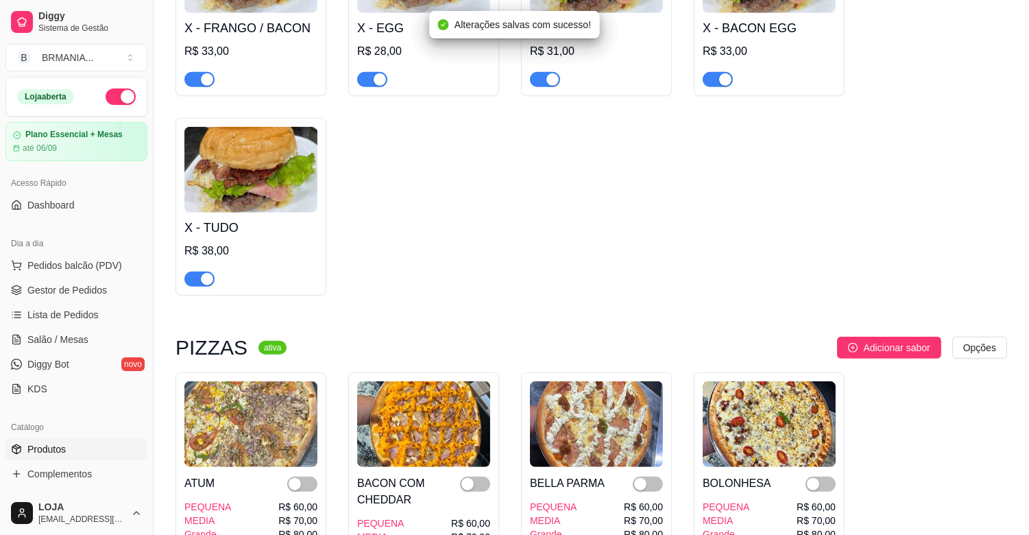
scroll to position [2289, 0]
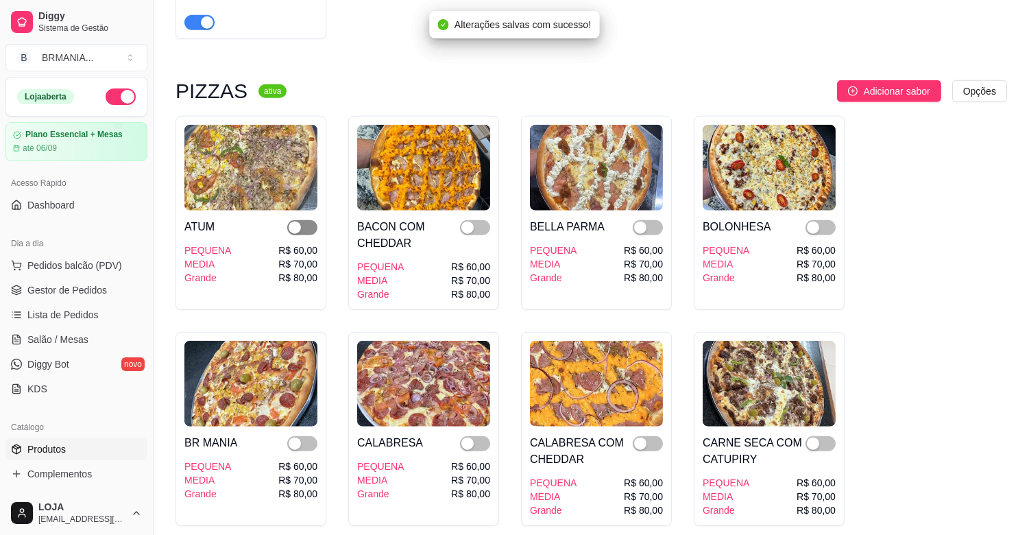
click at [298, 220] on span "button" at bounding box center [302, 227] width 30 height 15
click at [467, 221] on div "button" at bounding box center [467, 227] width 12 height 12
click at [643, 221] on div "button" at bounding box center [640, 227] width 12 height 12
click at [816, 221] on div "button" at bounding box center [813, 227] width 12 height 12
click at [817, 437] on div "button" at bounding box center [813, 443] width 12 height 12
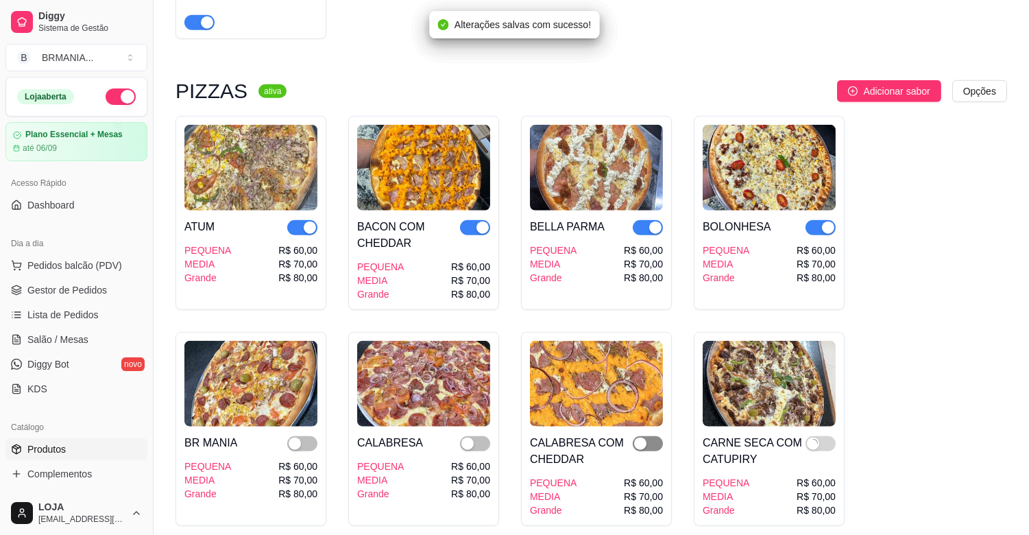
click at [655, 436] on button "button" at bounding box center [648, 443] width 30 height 15
click at [475, 436] on span "button" at bounding box center [475, 443] width 30 height 15
click at [295, 437] on div "button" at bounding box center [295, 443] width 12 height 12
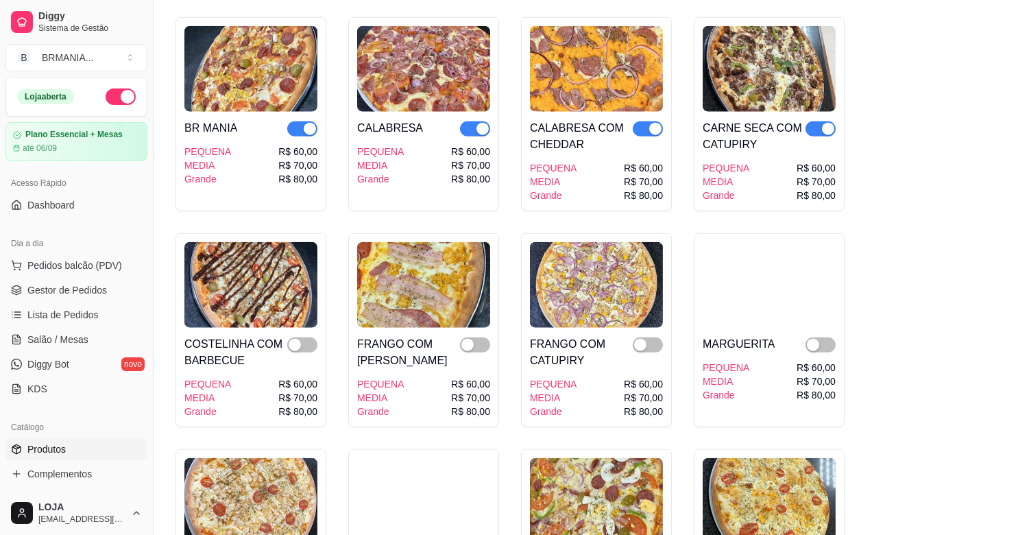
scroll to position [2624, 0]
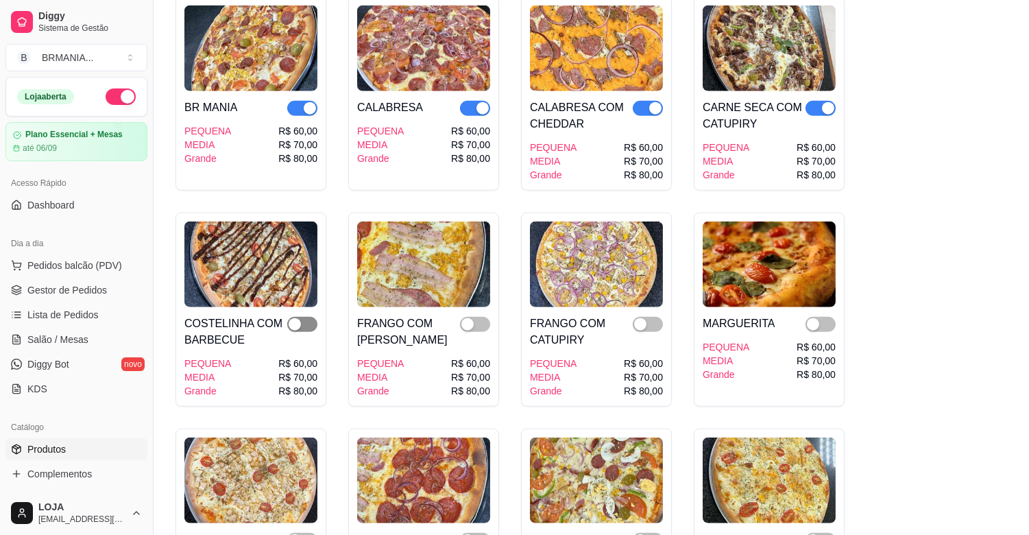
click at [302, 317] on span "button" at bounding box center [302, 324] width 30 height 15
click at [471, 318] on div "button" at bounding box center [467, 324] width 12 height 12
click at [643, 318] on div "button" at bounding box center [640, 324] width 12 height 12
click at [817, 318] on div "button" at bounding box center [813, 324] width 12 height 12
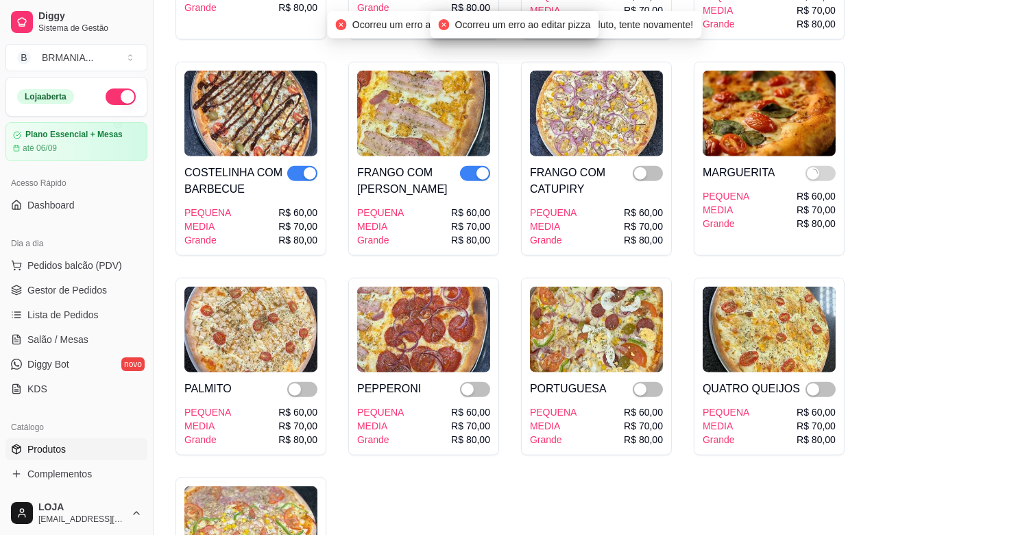
scroll to position [2838, 0]
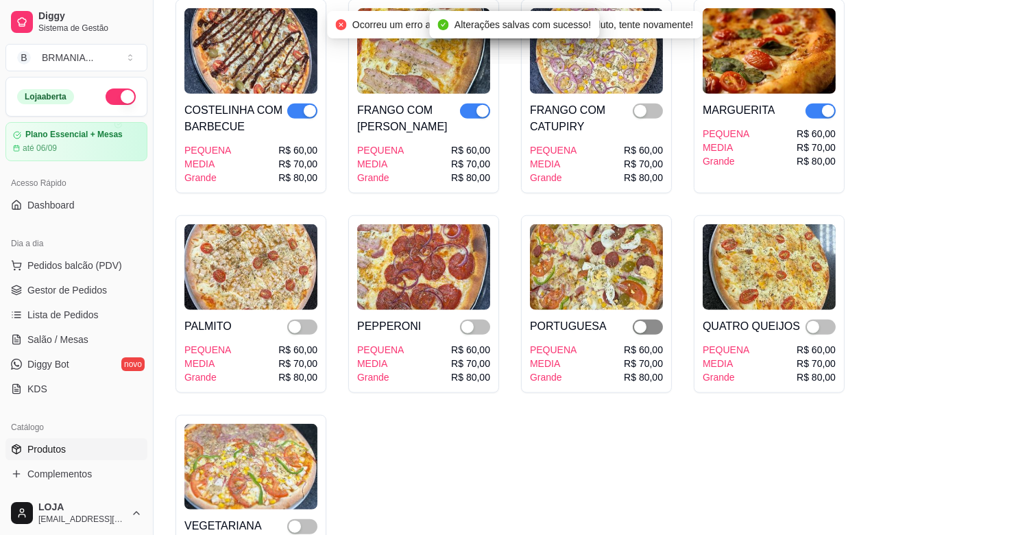
click at [652, 320] on span "button" at bounding box center [648, 327] width 30 height 15
click at [812, 321] on div "button" at bounding box center [813, 327] width 12 height 12
click at [651, 104] on span "button" at bounding box center [648, 111] width 30 height 15
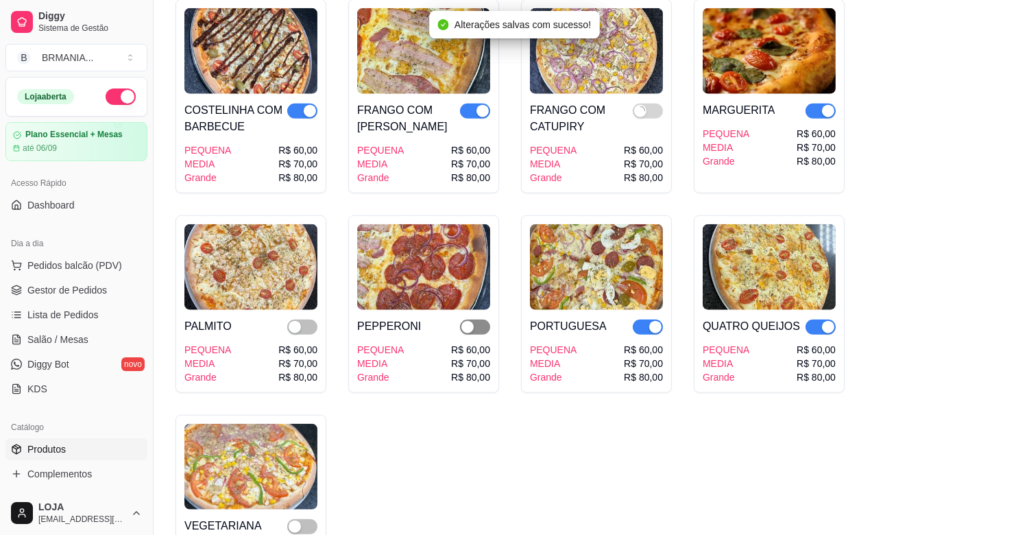
click at [481, 320] on span "button" at bounding box center [475, 327] width 30 height 15
click at [296, 321] on div "button" at bounding box center [295, 327] width 12 height 12
click at [299, 520] on div "button" at bounding box center [295, 526] width 12 height 12
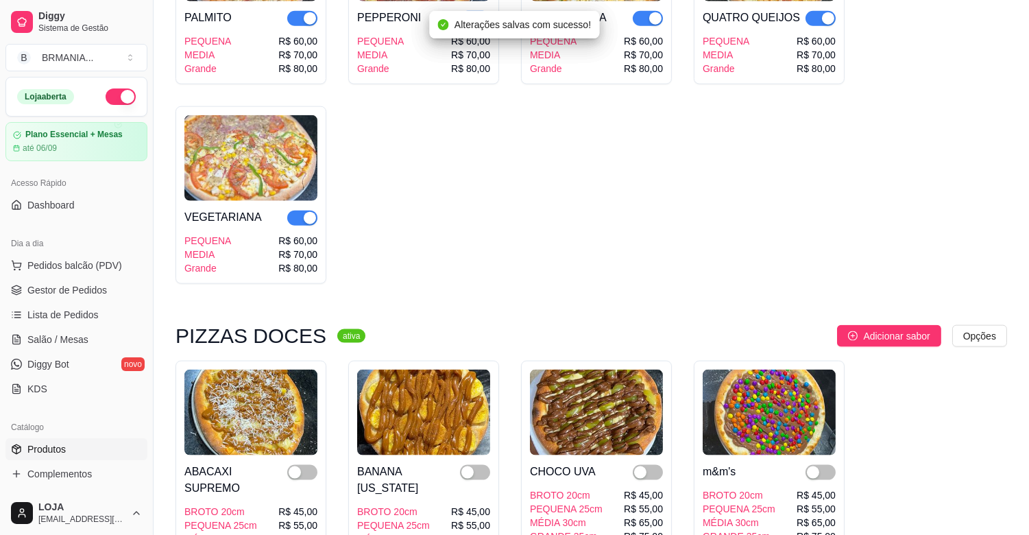
scroll to position [3204, 0]
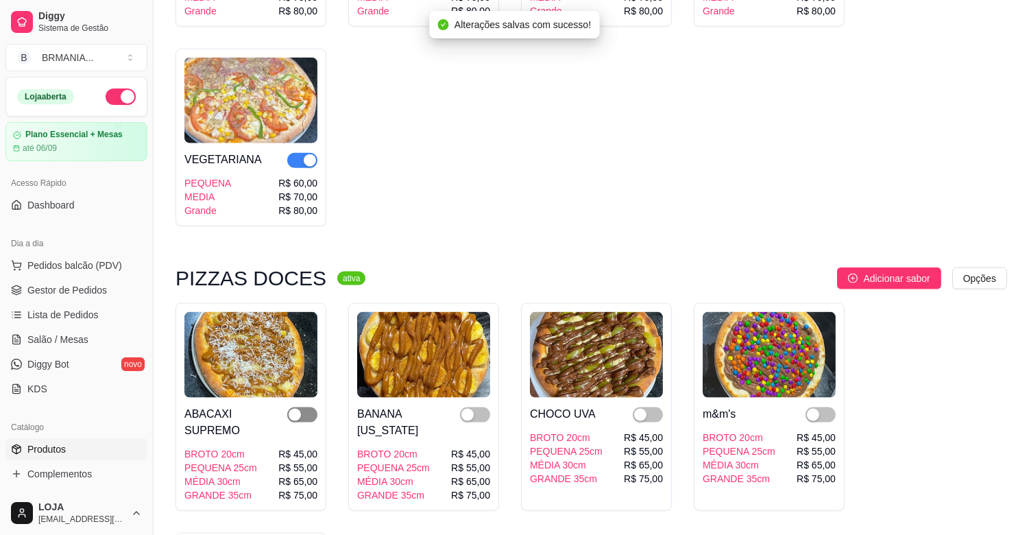
click at [298, 409] on div "button" at bounding box center [295, 415] width 12 height 12
click at [473, 409] on div "button" at bounding box center [467, 415] width 12 height 12
click at [650, 407] on span "button" at bounding box center [648, 414] width 30 height 15
click at [821, 410] on span "button" at bounding box center [821, 414] width 30 height 15
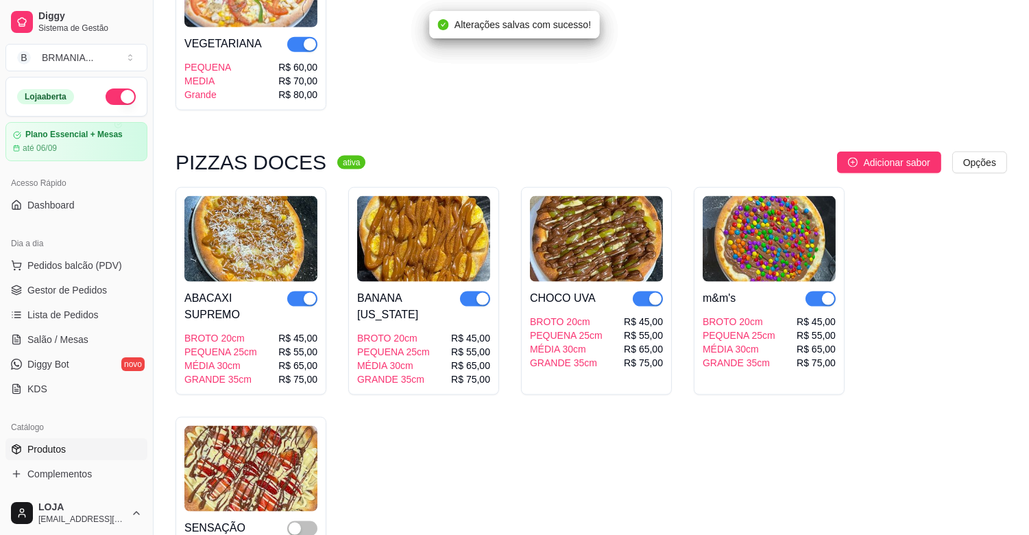
scroll to position [3326, 0]
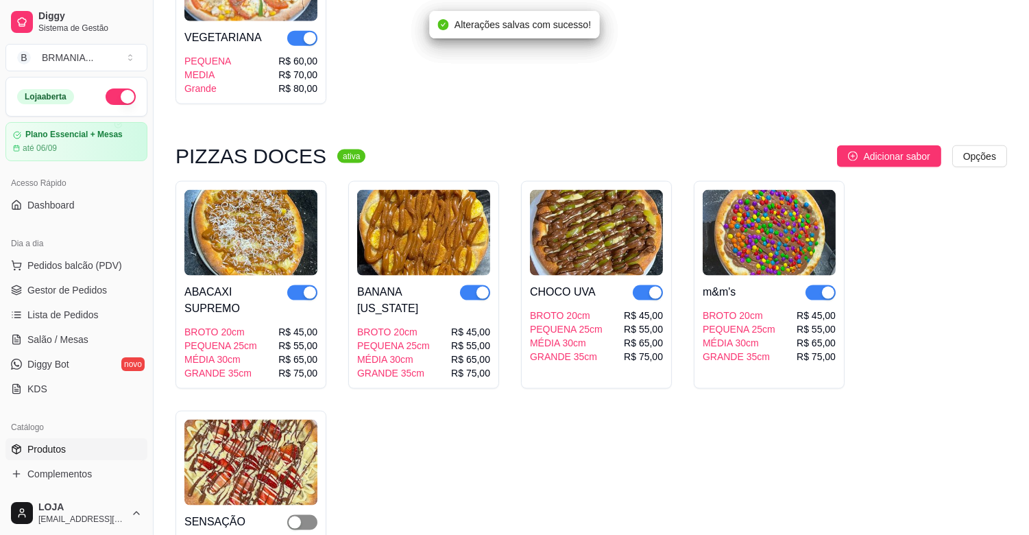
click at [305, 515] on span "button" at bounding box center [302, 522] width 30 height 15
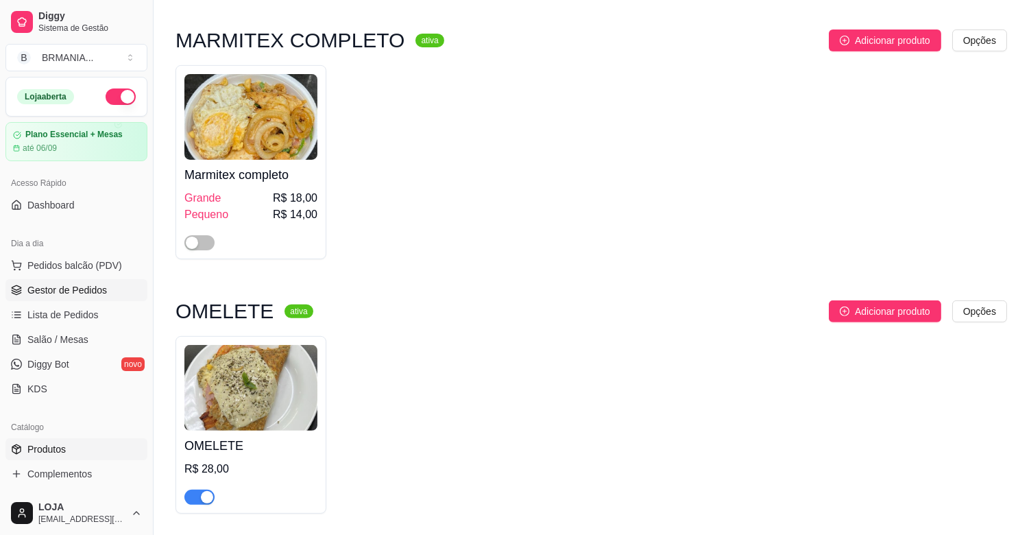
scroll to position [857, 0]
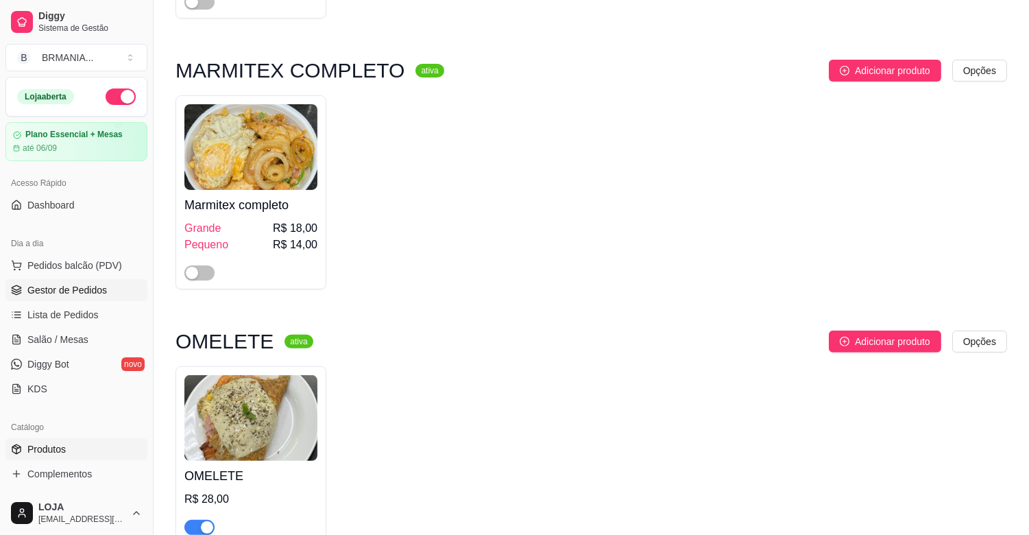
click at [77, 285] on span "Gestor de Pedidos" at bounding box center [67, 290] width 80 height 14
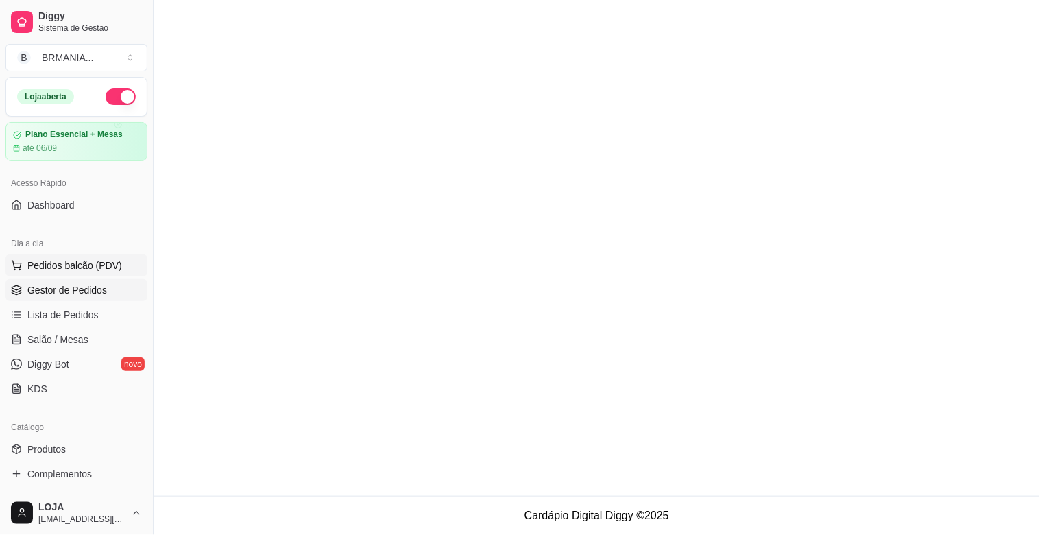
click at [86, 268] on span "Pedidos balcão (PDV)" at bounding box center [74, 266] width 95 height 14
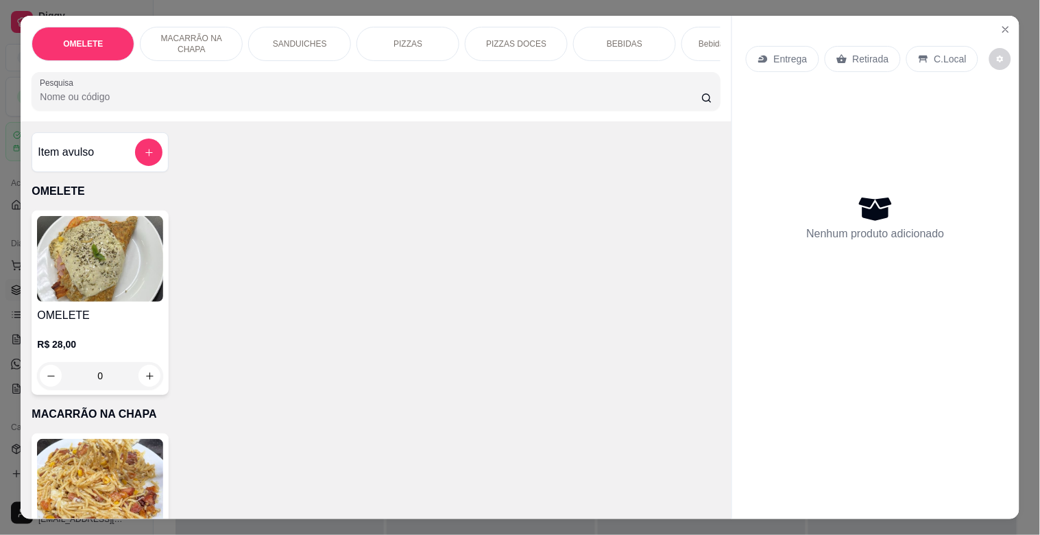
click at [220, 100] on input "Pesquisa" at bounding box center [371, 97] width 662 height 14
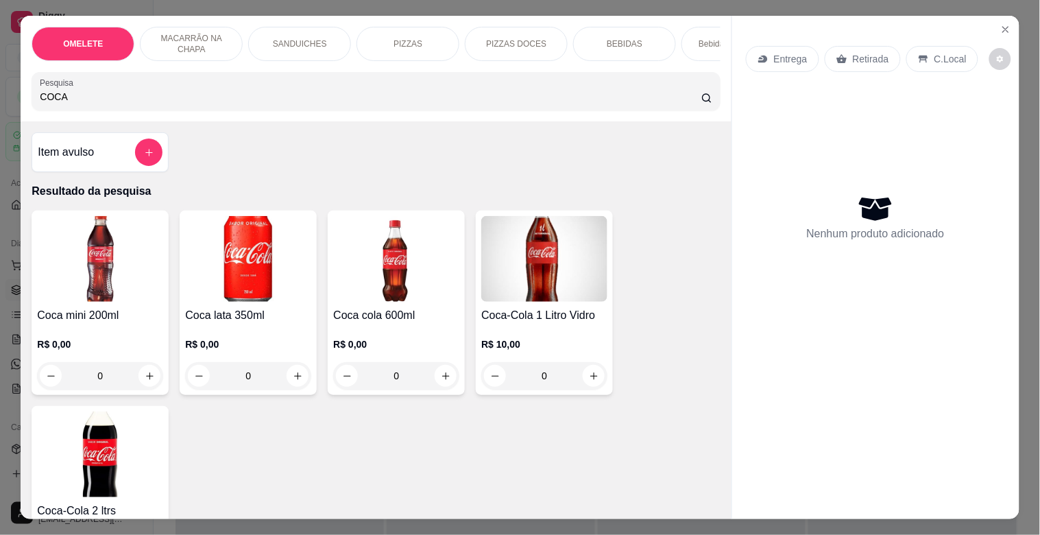
type input "COCA"
click at [241, 293] on img at bounding box center [248, 259] width 126 height 86
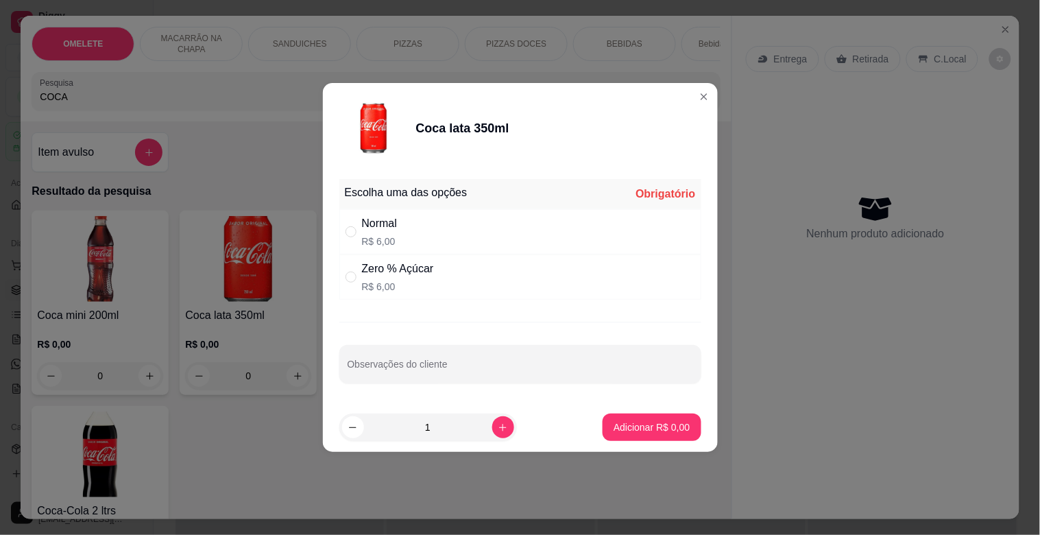
click at [422, 237] on div "Normal R$ 6,00" at bounding box center [520, 231] width 362 height 45
radio input "true"
click at [498, 423] on icon "increase-product-quantity" at bounding box center [503, 427] width 10 height 10
type input "2"
click at [621, 429] on p "Adicionar R$ 12,00" at bounding box center [649, 427] width 82 height 14
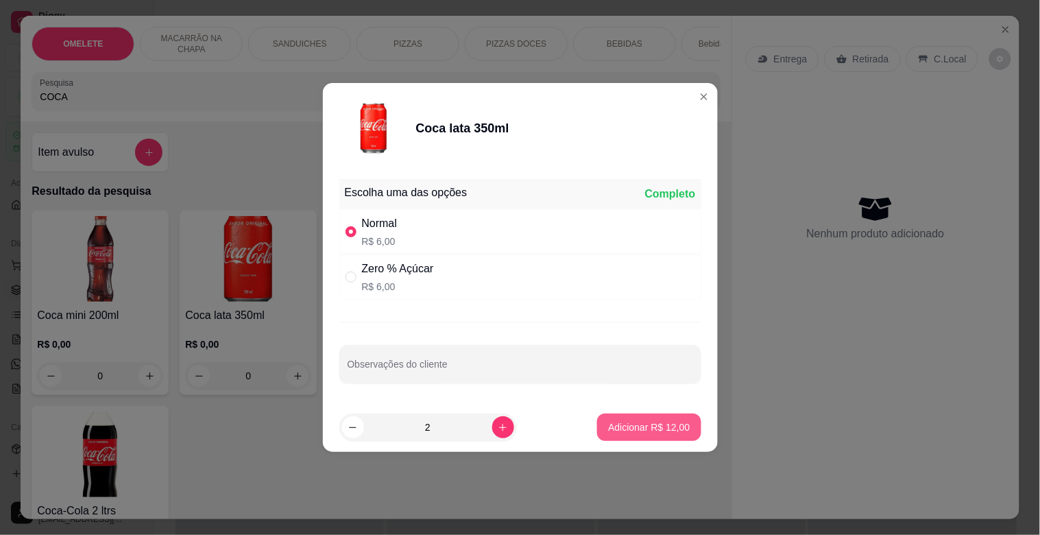
type input "2"
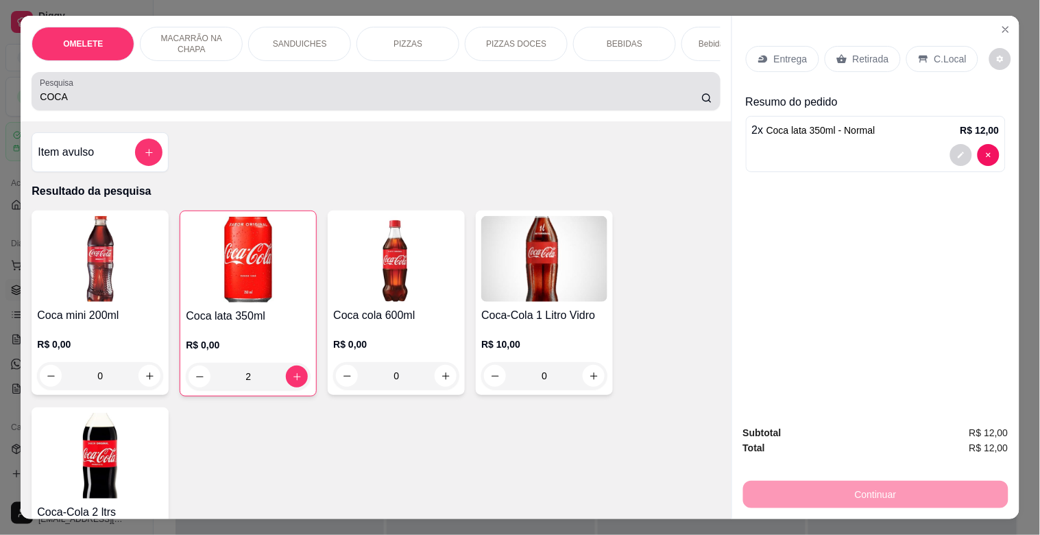
click at [307, 105] on div "COCA" at bounding box center [376, 90] width 672 height 27
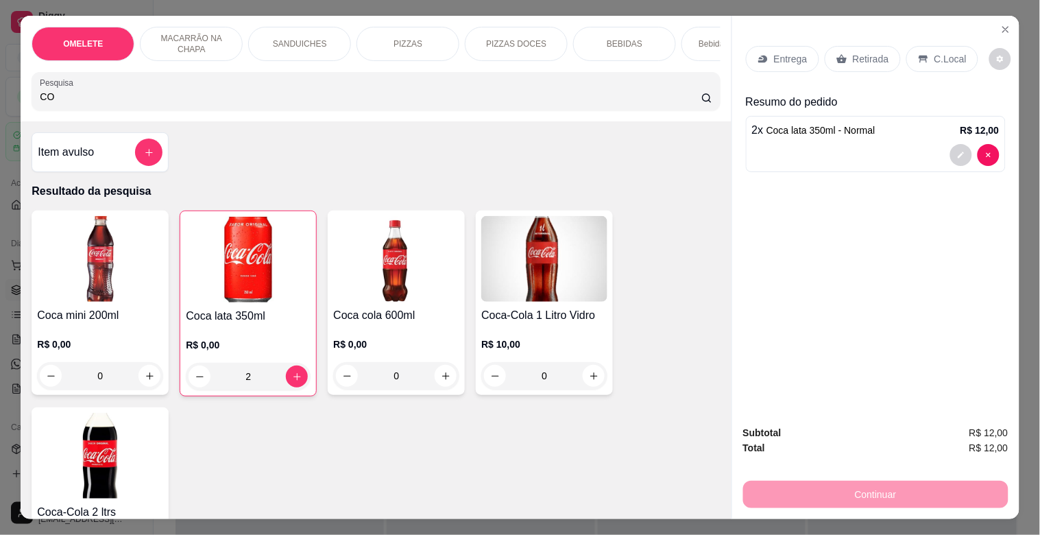
type input "C"
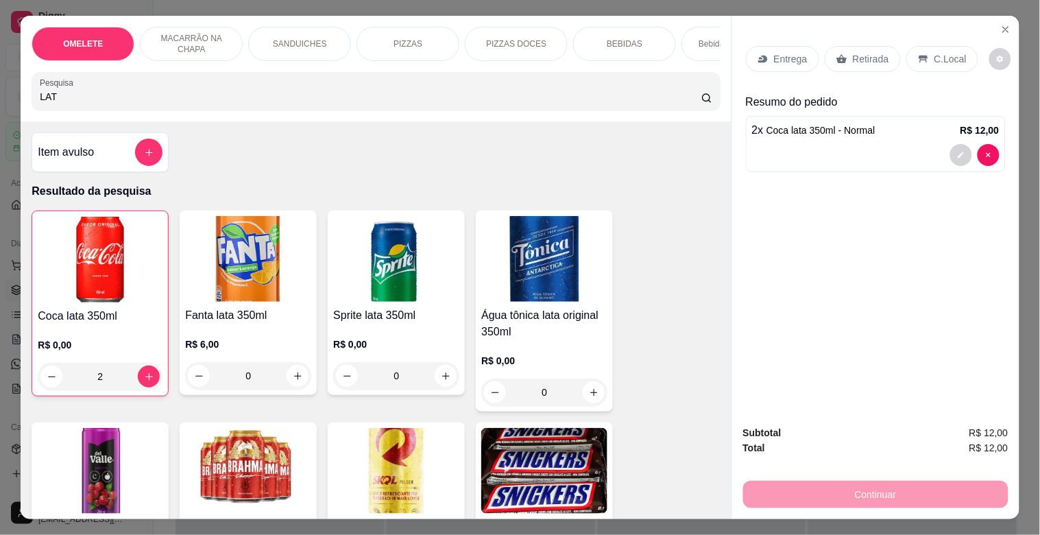
type input "LAT"
click at [381, 464] on img at bounding box center [396, 471] width 126 height 86
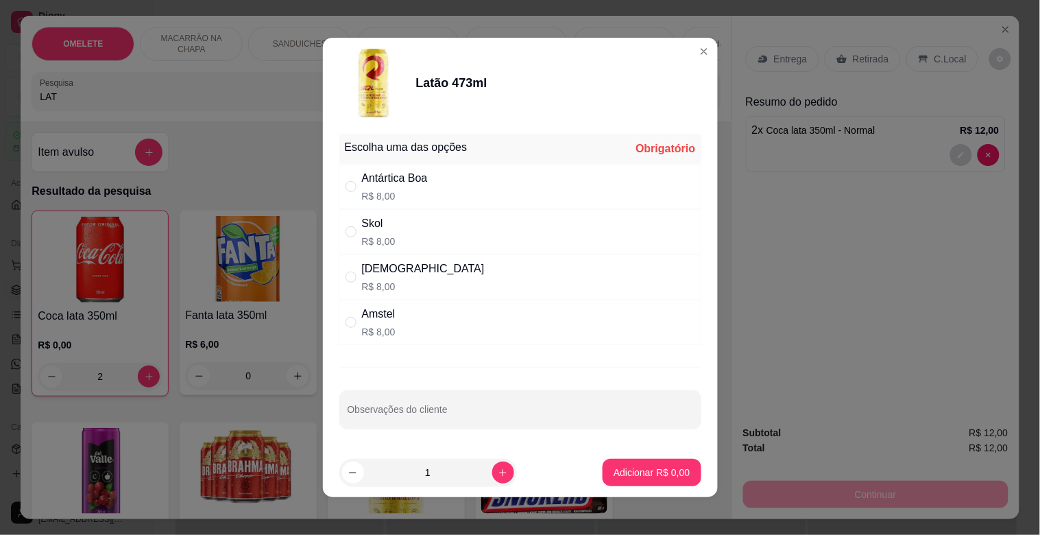
click at [405, 279] on div "Brahma R$ 8,00" at bounding box center [520, 276] width 362 height 45
radio input "true"
click at [498, 477] on icon "increase-product-quantity" at bounding box center [503, 473] width 10 height 10
type input "2"
click at [654, 468] on p "Adicionar R$ 16,00" at bounding box center [649, 473] width 82 height 14
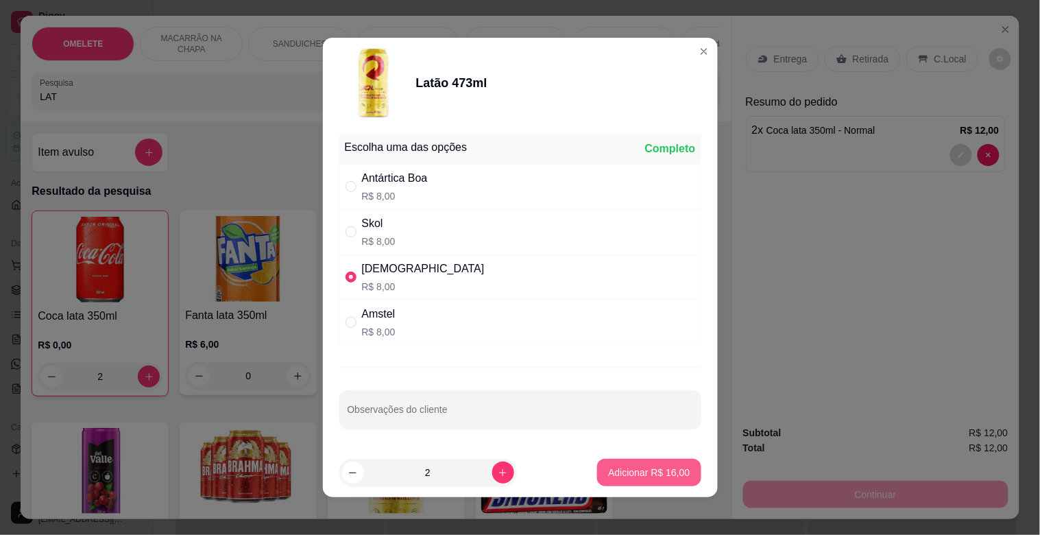
type input "2"
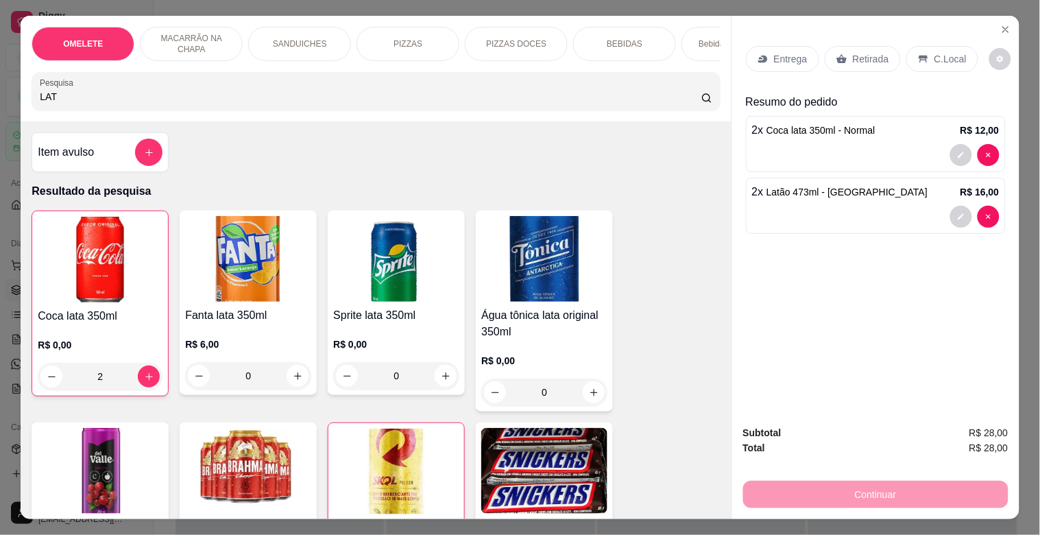
click at [873, 46] on div "Retirada" at bounding box center [863, 59] width 76 height 26
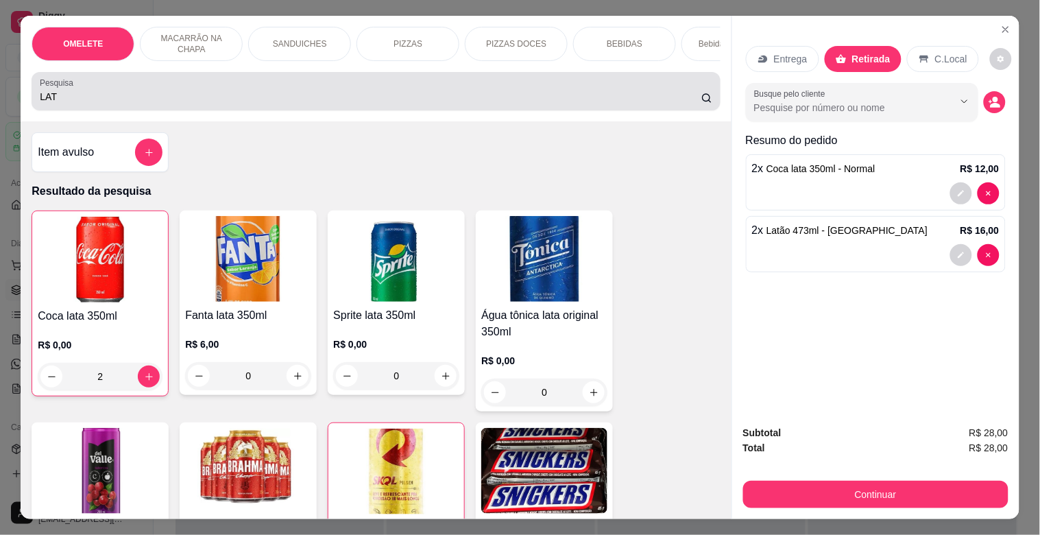
click at [518, 98] on input "LAT" at bounding box center [371, 97] width 662 height 14
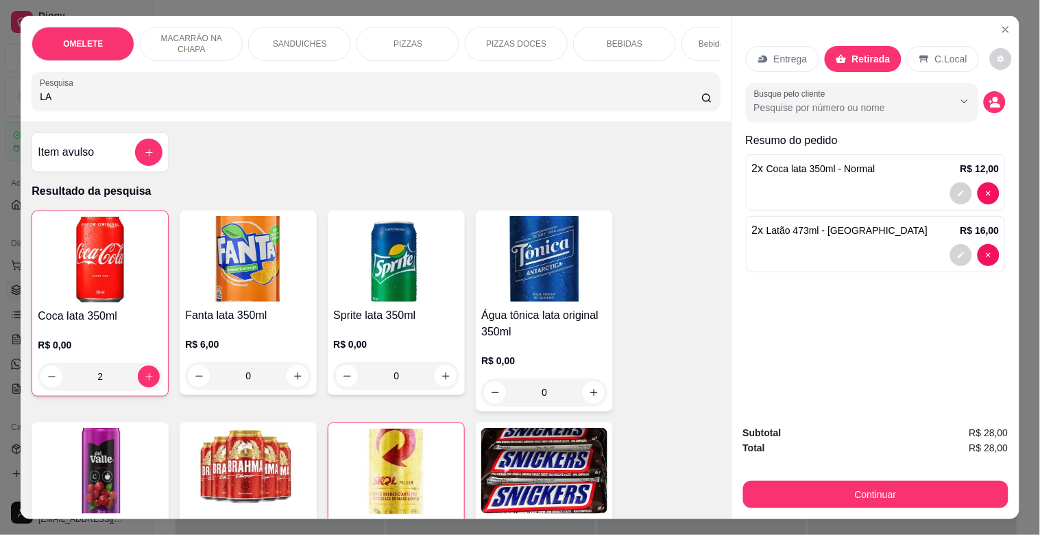
type input "L"
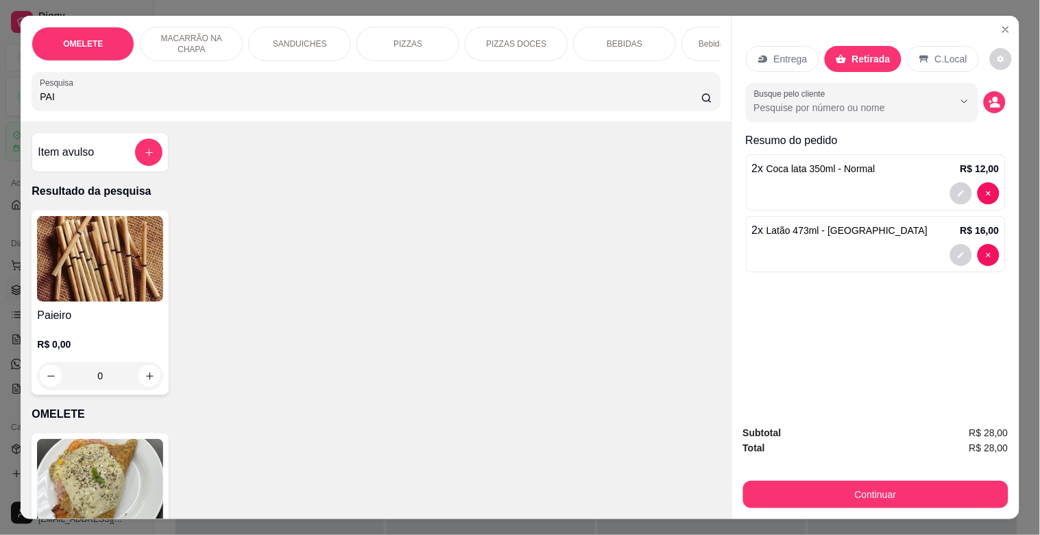
type input "PAI"
click at [104, 309] on div "Paieiro R$ 0,00 0" at bounding box center [100, 303] width 137 height 184
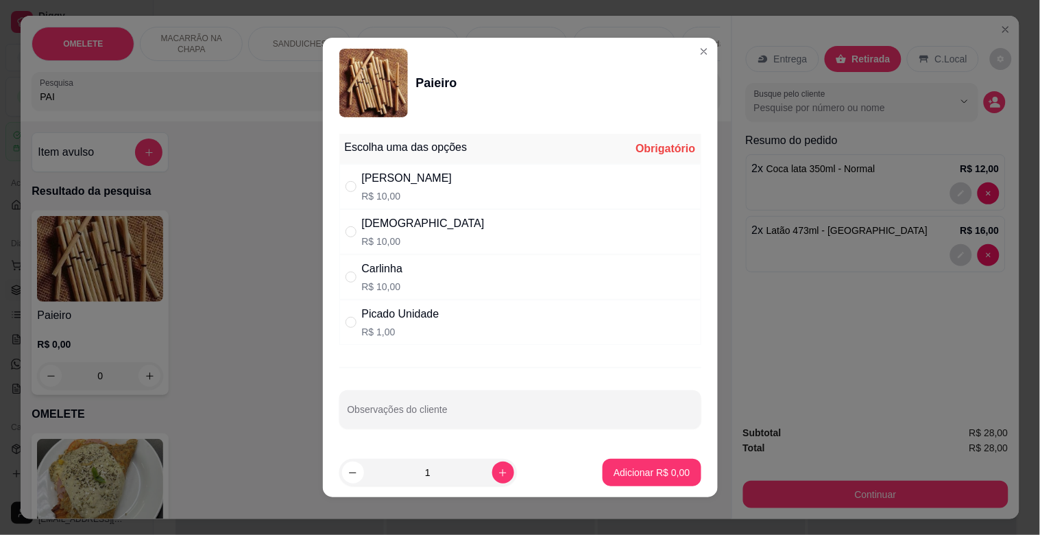
click at [416, 324] on div "Picado Unidade R$ 1,00" at bounding box center [400, 322] width 77 height 33
radio input "true"
click at [645, 472] on p "Adicionar R$ 1,00" at bounding box center [652, 473] width 76 height 14
type input "1"
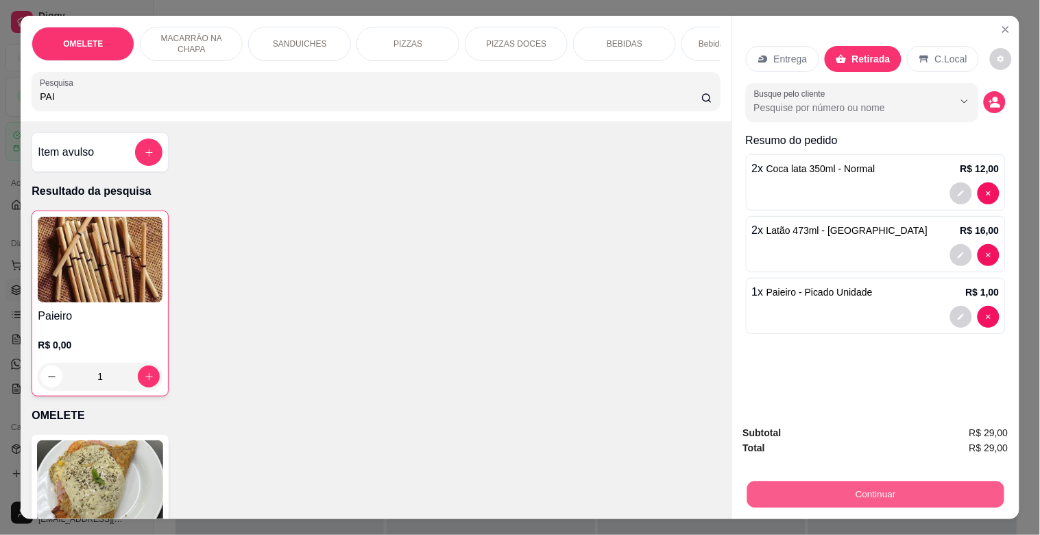
click at [889, 492] on button "Continuar" at bounding box center [875, 494] width 257 height 27
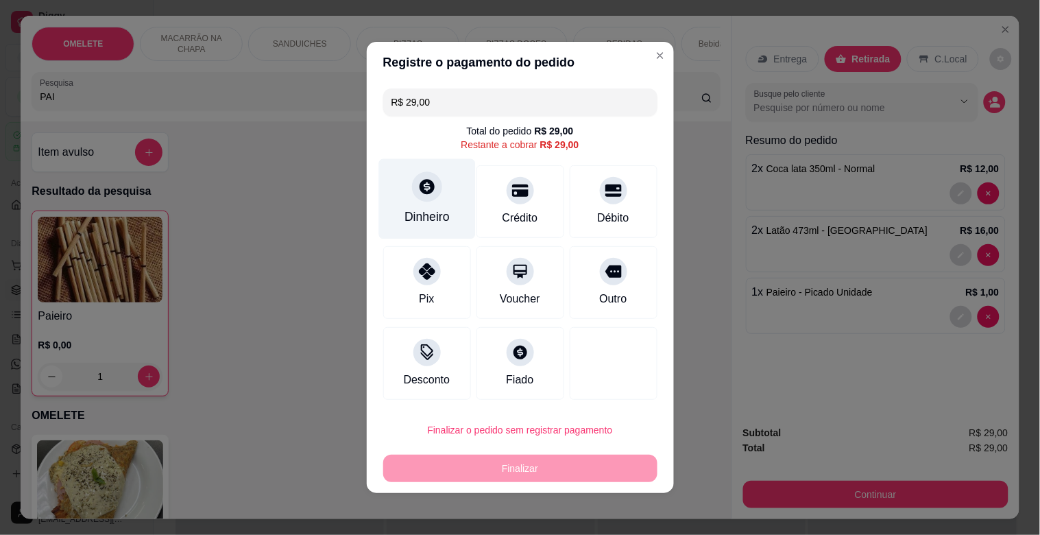
click at [403, 202] on div "Dinheiro" at bounding box center [427, 199] width 97 height 80
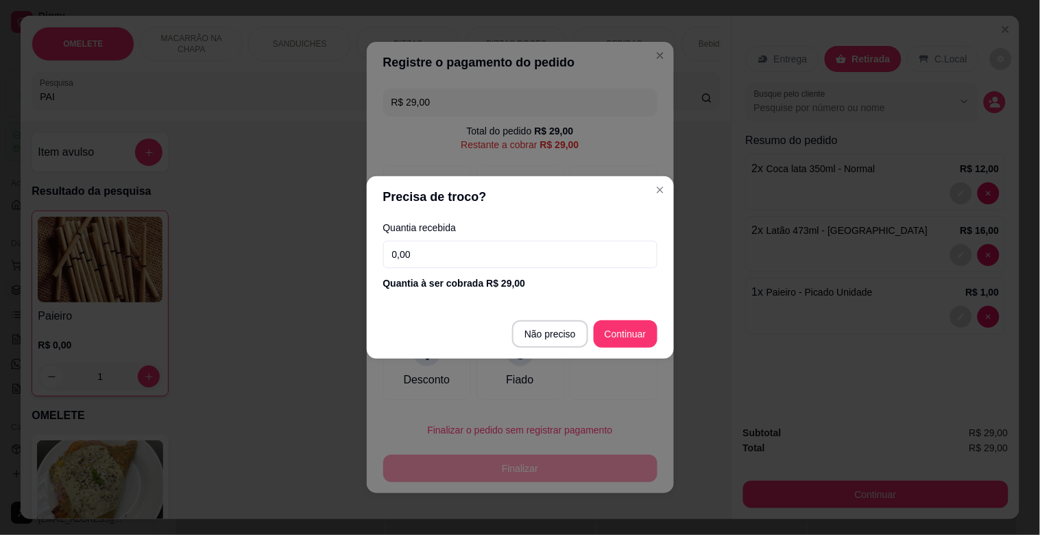
click at [518, 251] on input "0,00" at bounding box center [520, 254] width 274 height 27
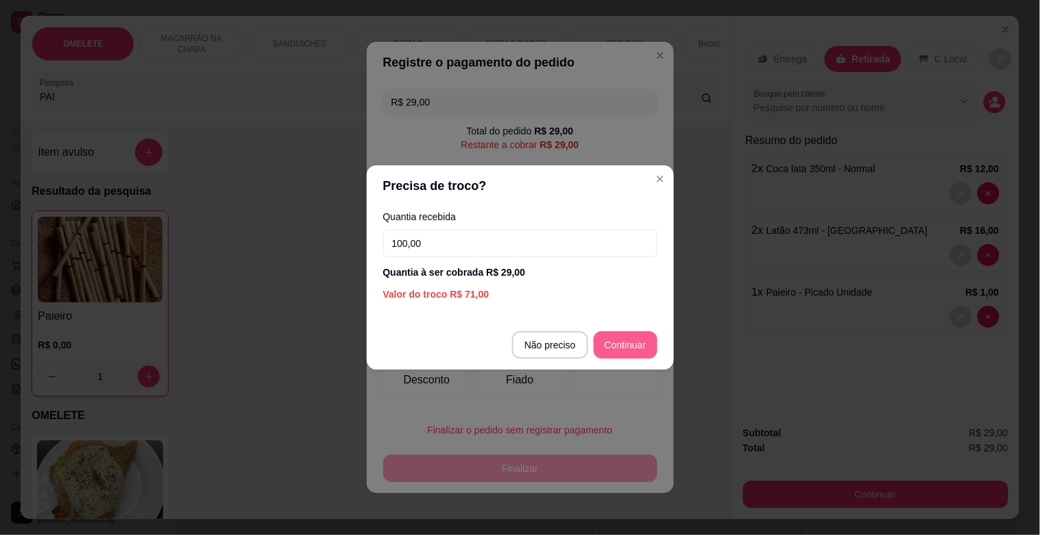
type input "100,00"
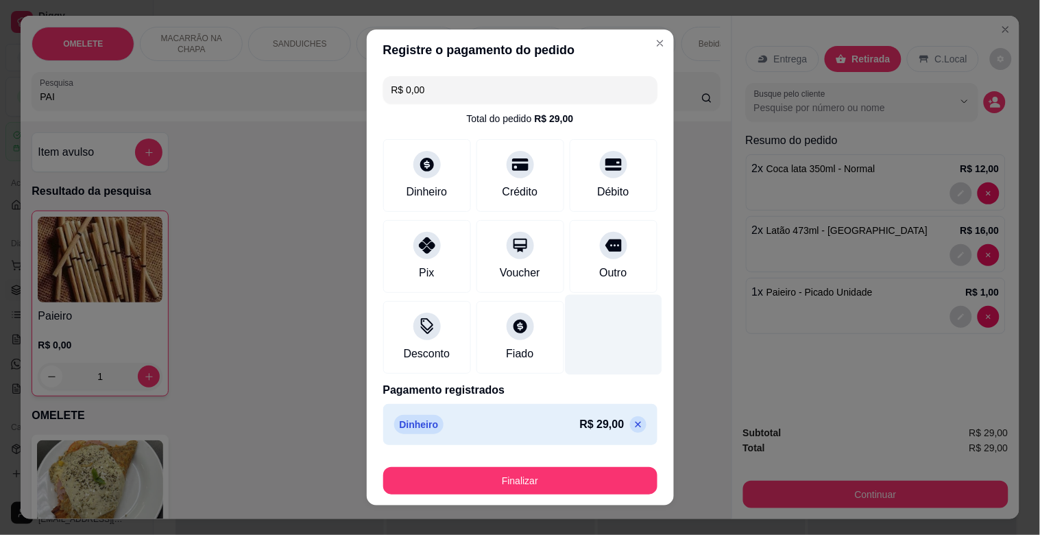
type input "R$ 0,00"
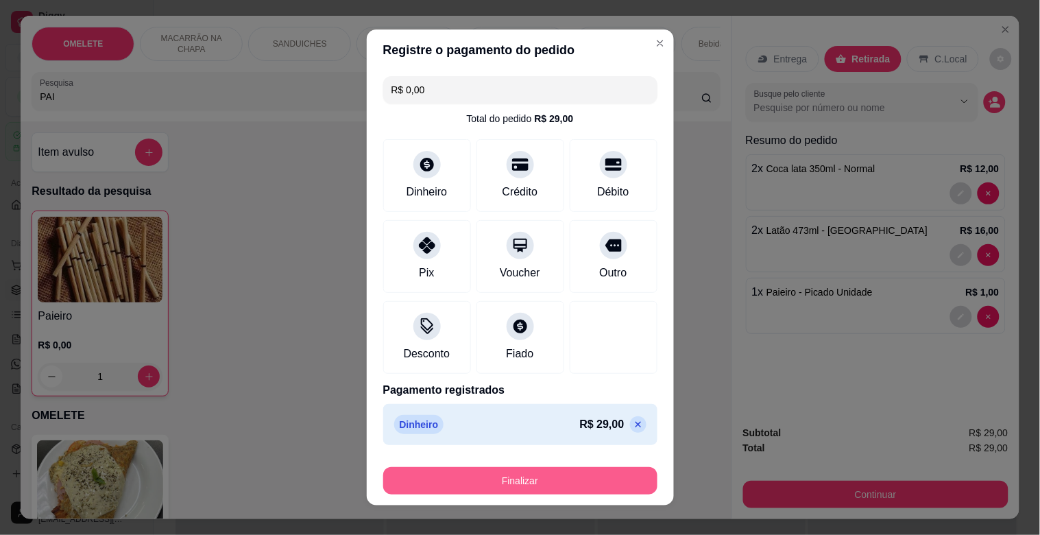
click at [520, 485] on button "Finalizar" at bounding box center [520, 480] width 274 height 27
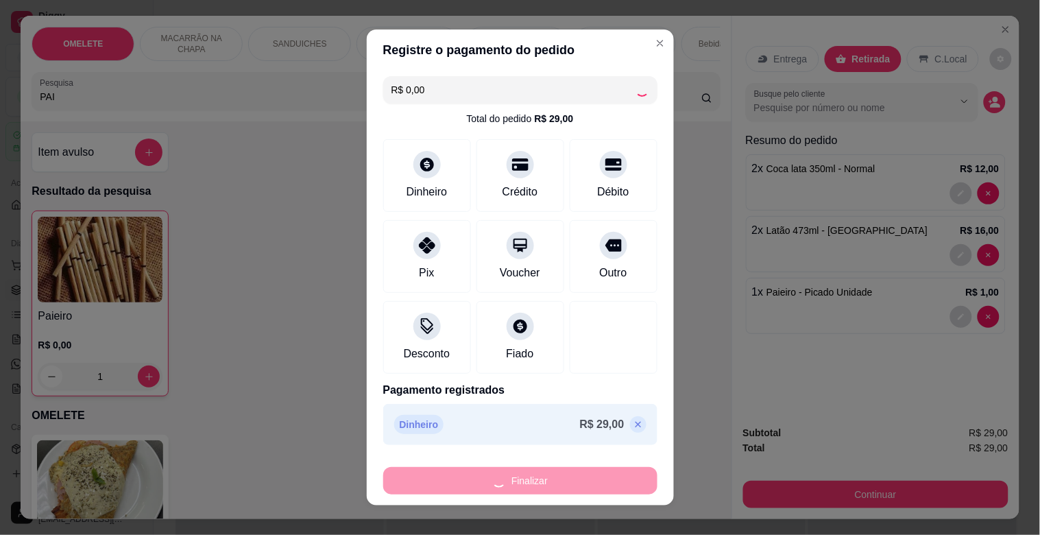
type input "0"
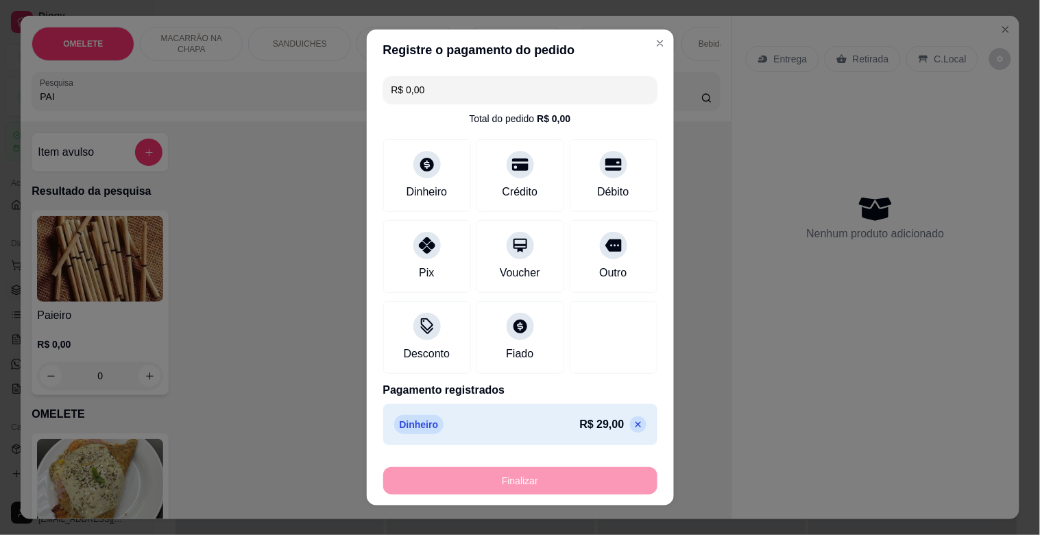
type input "-R$ 29,00"
